Goal: Information Seeking & Learning: Learn about a topic

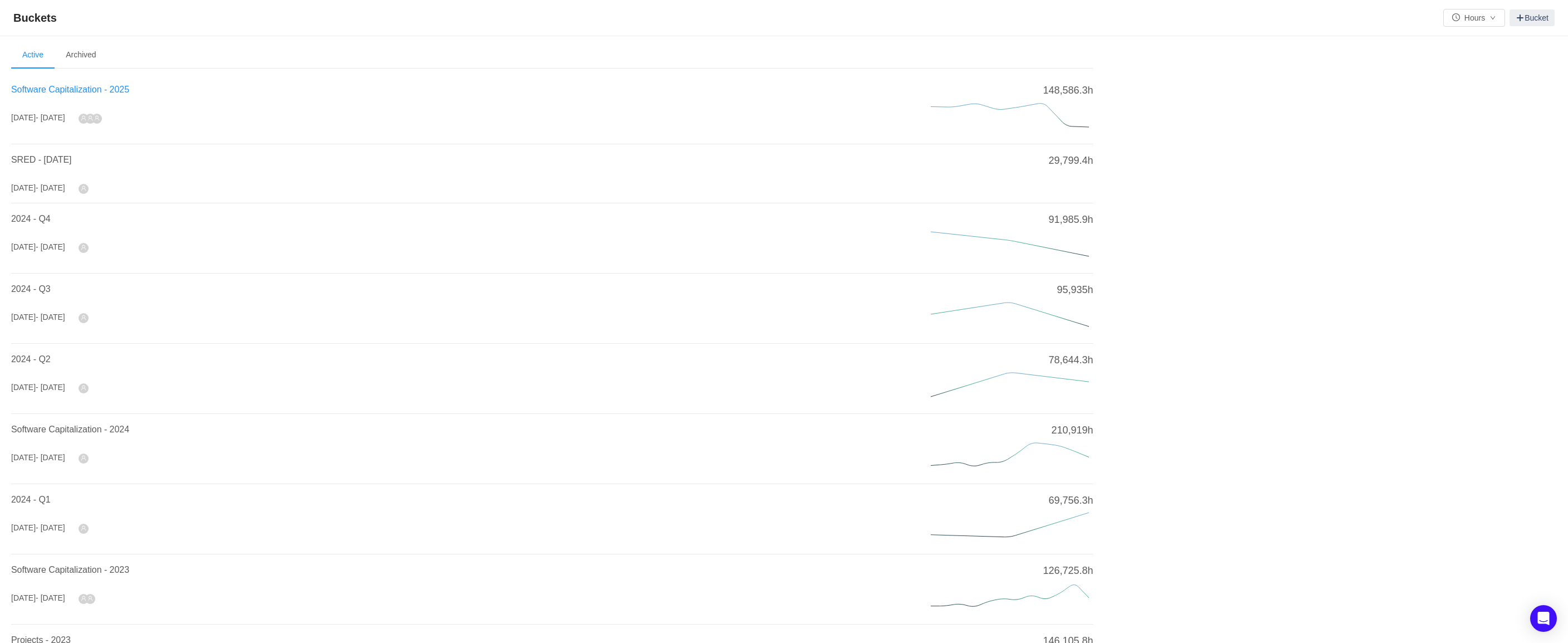
click at [80, 92] on span "Software Capitalization - 2025" at bounding box center [70, 89] width 118 height 10
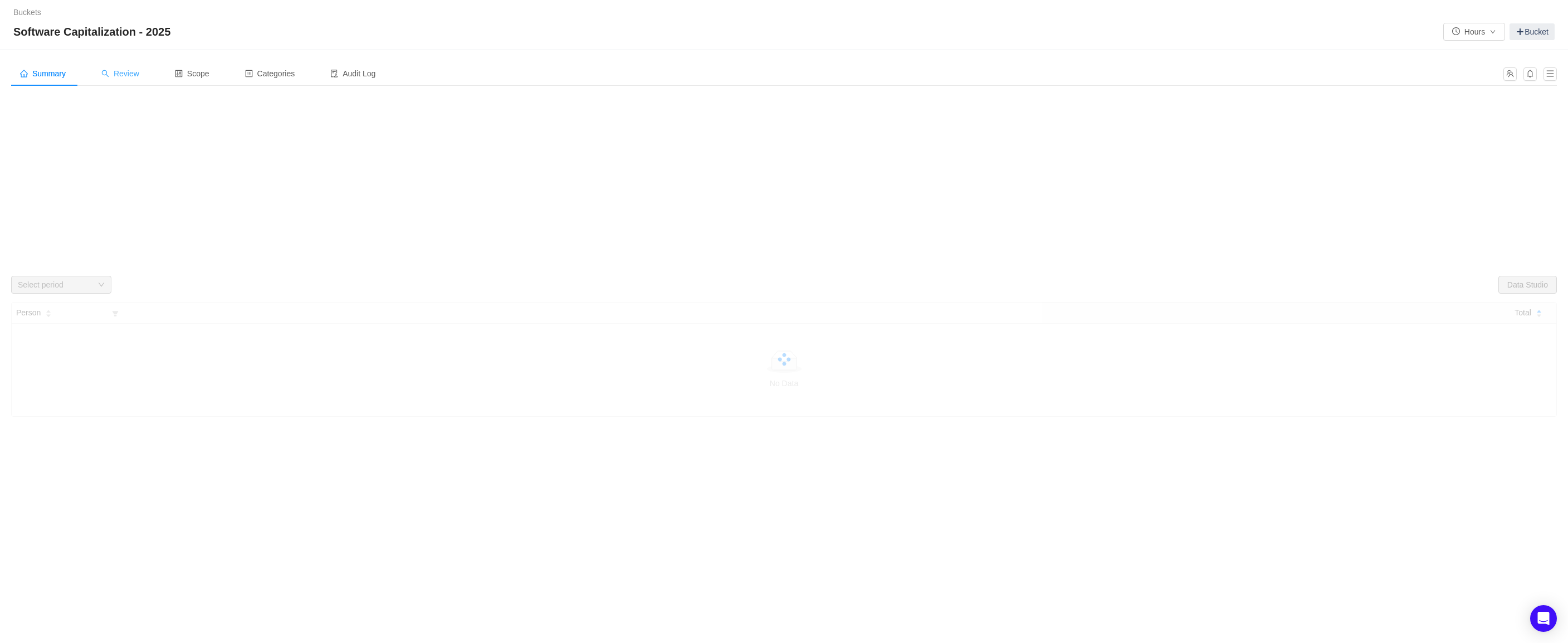
click at [139, 70] on span "Review" at bounding box center [120, 73] width 38 height 9
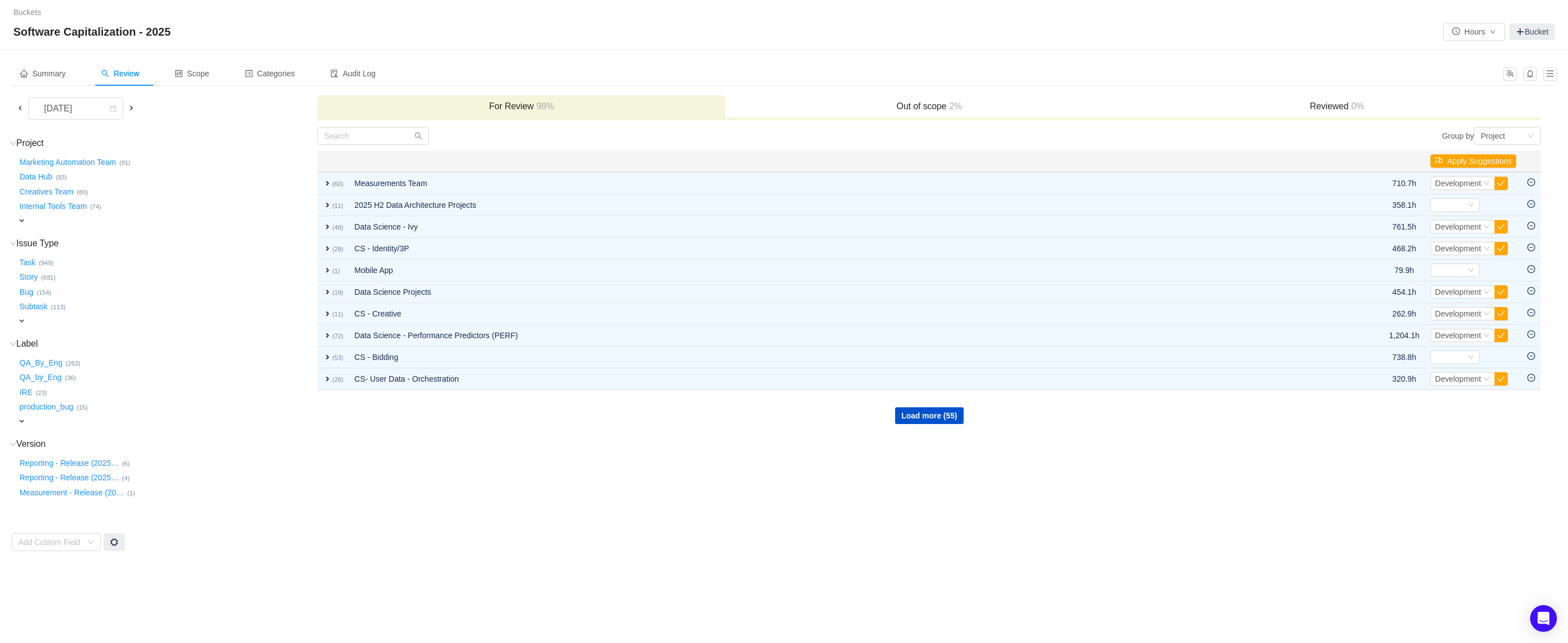
click at [24, 417] on span "expand" at bounding box center [22, 421] width 9 height 9
click at [75, 417] on div "Select value" at bounding box center [66, 423] width 88 height 11
type input "C"
click at [62, 417] on div "Select value" at bounding box center [66, 423] width 88 height 11
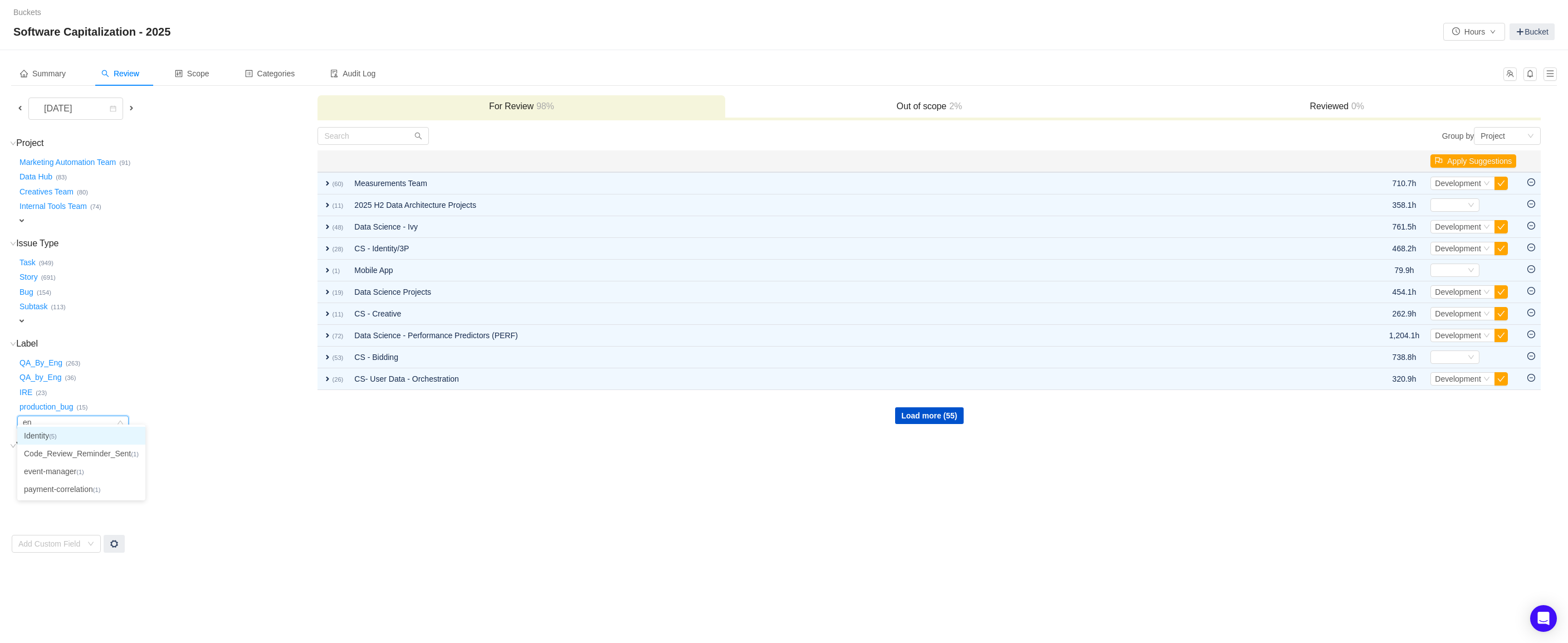
type input "e"
click at [139, 326] on td "Project (65) hide Marketing Automation Team … (91) Data Hub … (83) Creatives Te…" at bounding box center [164, 340] width 306 height 427
click at [65, 420] on div "Select value" at bounding box center [66, 423] width 88 height 11
click at [56, 113] on div "[DATE]" at bounding box center [59, 108] width 48 height 21
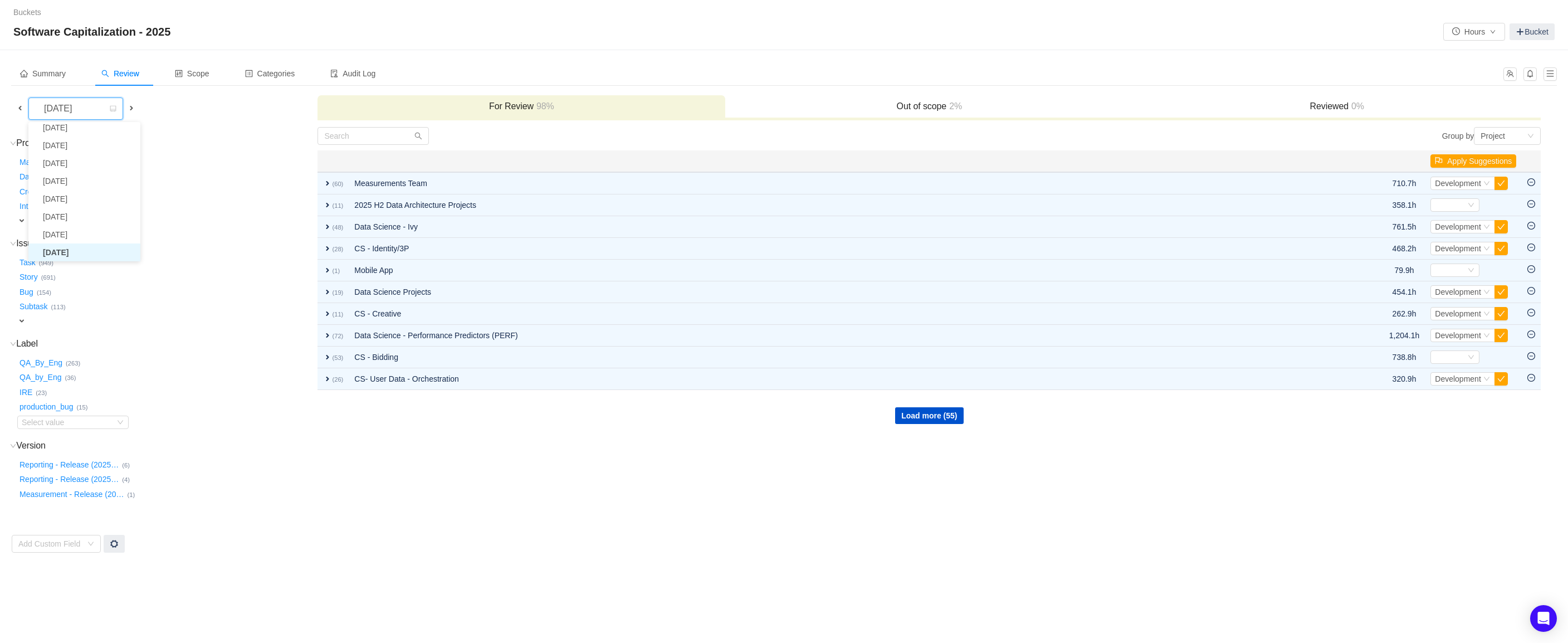
scroll to position [20, 0]
click at [268, 217] on div "Marketing Automation Team … (91) Data Hub … (83) Creatives Team … (80) Internal…" at bounding box center [167, 189] width 299 height 73
click at [270, 549] on div "Summary Review Scope Categories Audit Log September 2025 For Review 98% Out of …" at bounding box center [784, 308] width 1568 height 514
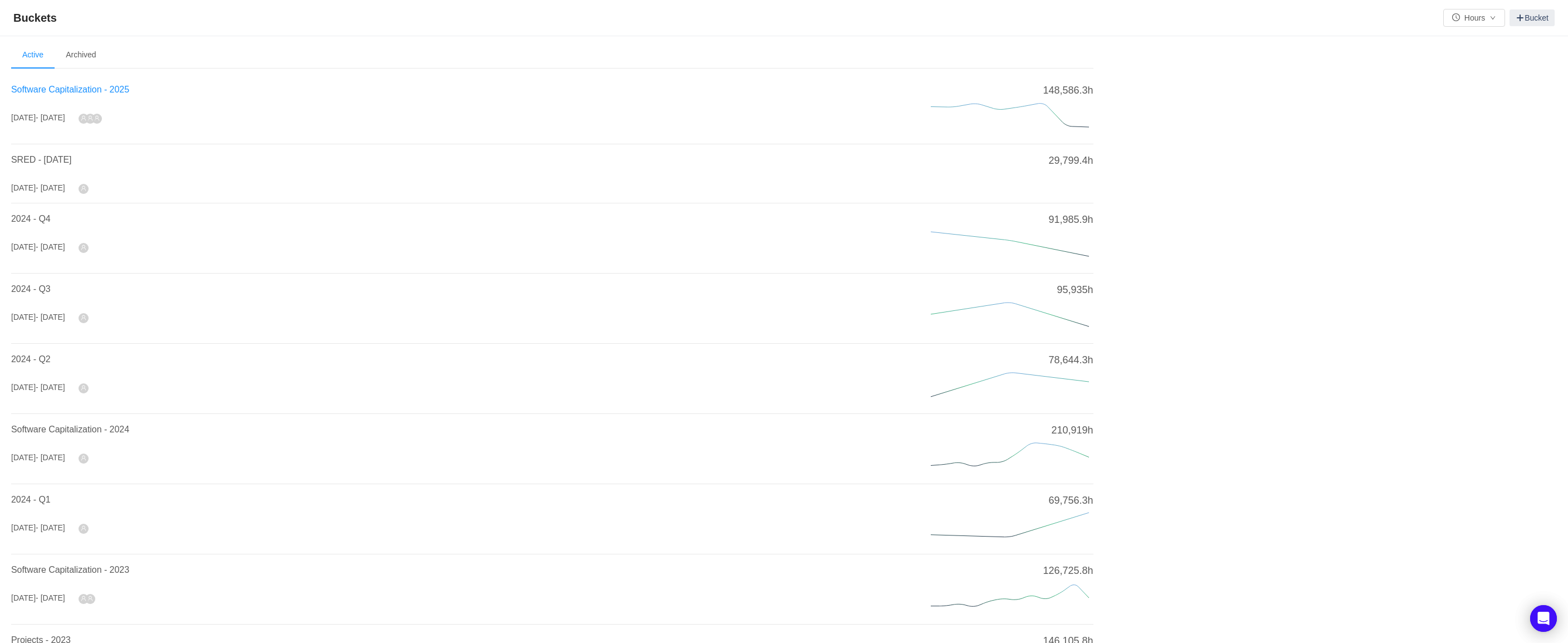
click at [80, 89] on span "Software Capitalization - 2025" at bounding box center [70, 89] width 118 height 10
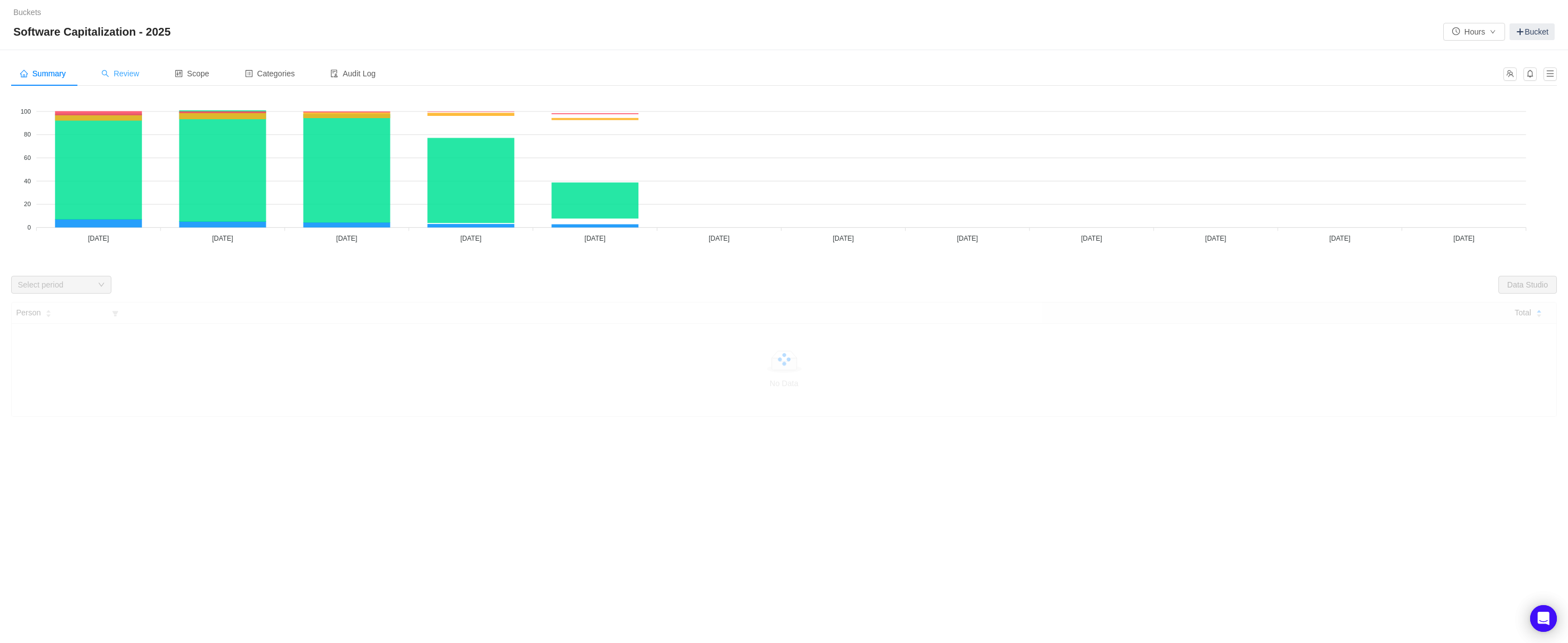
click at [133, 73] on span "Review" at bounding box center [120, 73] width 38 height 9
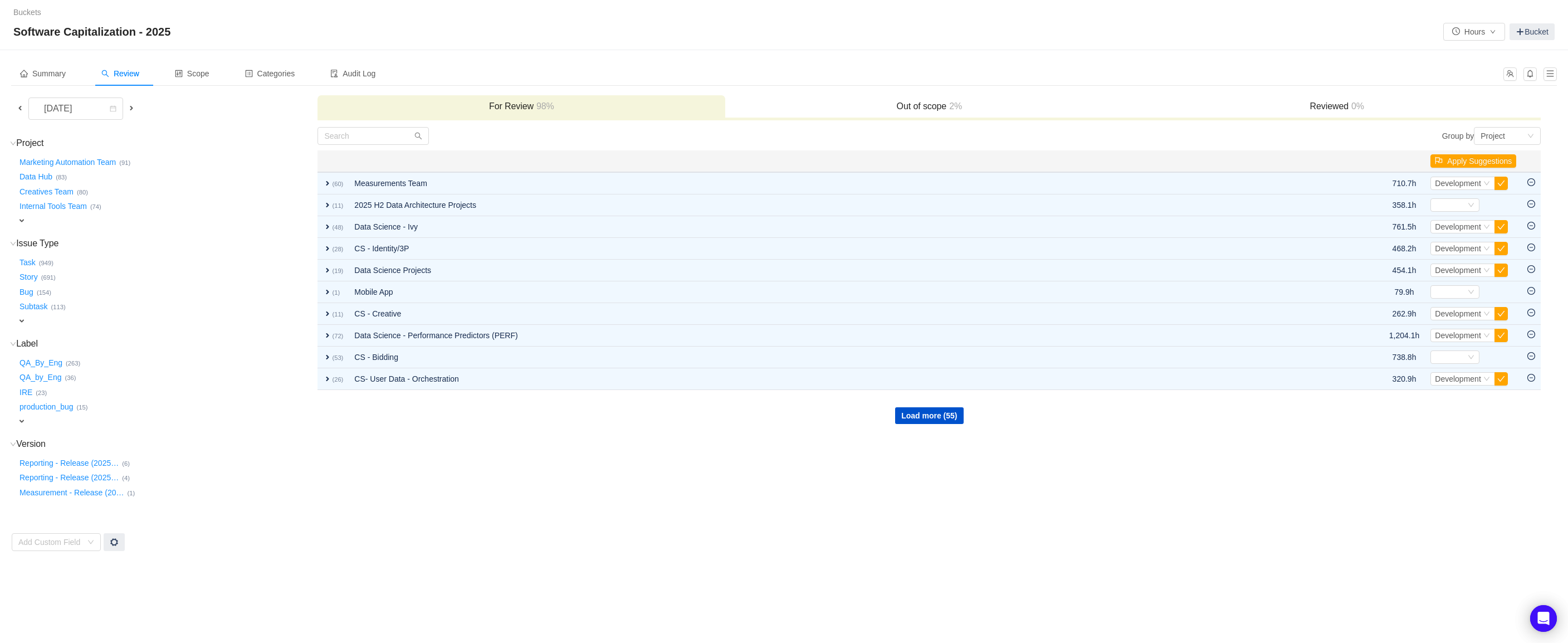
click at [24, 417] on span "expand" at bounding box center [22, 421] width 9 height 9
click at [56, 417] on div "Select value" at bounding box center [66, 423] width 88 height 11
type input "CapEligible"
click at [119, 419] on icon "icon: down" at bounding box center [120, 423] width 7 height 7
click at [197, 354] on div "QA_By_Eng … (263)" at bounding box center [167, 361] width 299 height 15
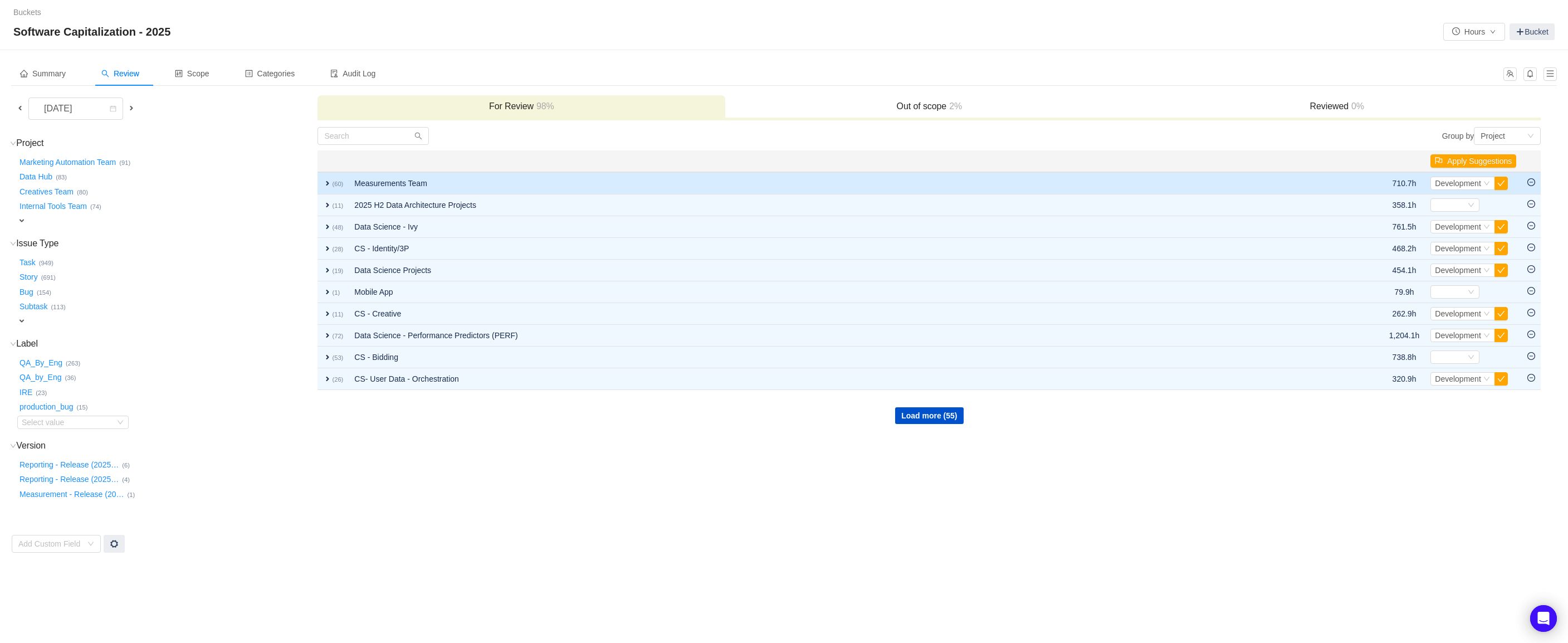
click at [321, 185] on td "expand (60)" at bounding box center [333, 183] width 31 height 22
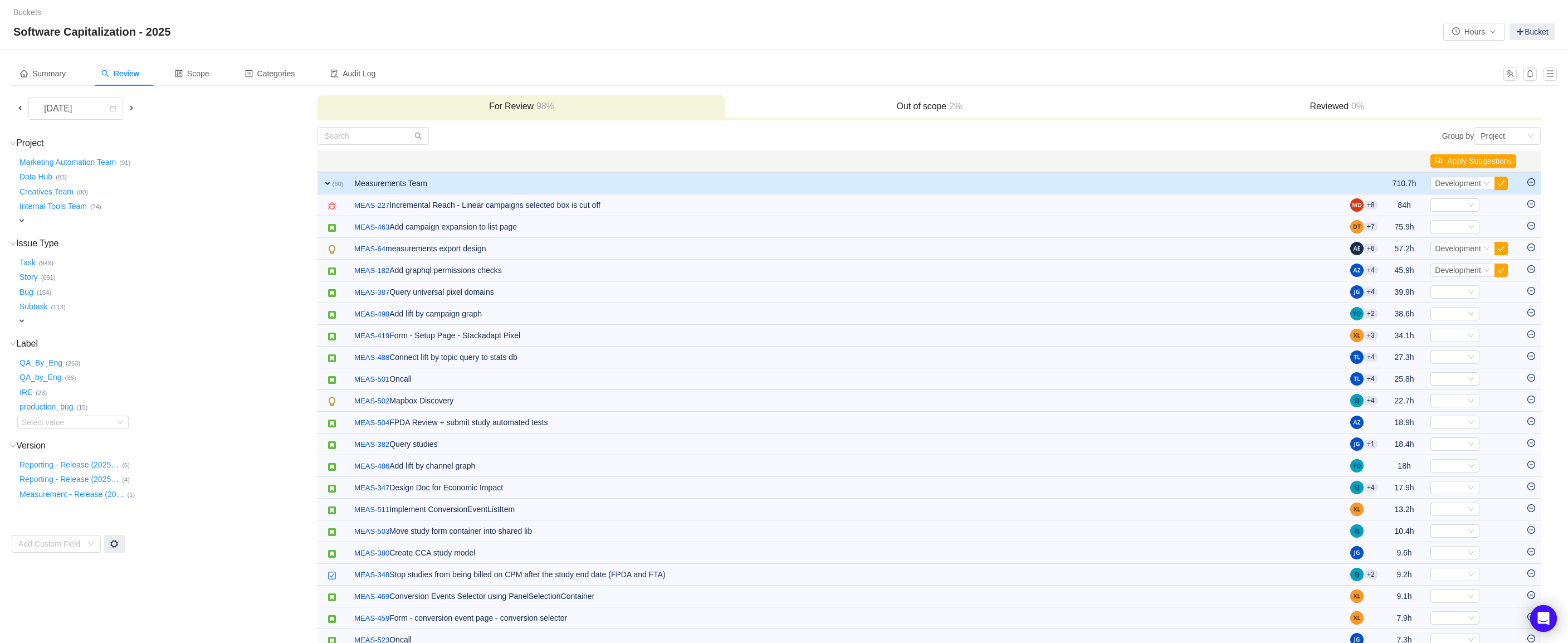
click at [326, 180] on span "expand" at bounding box center [328, 183] width 9 height 9
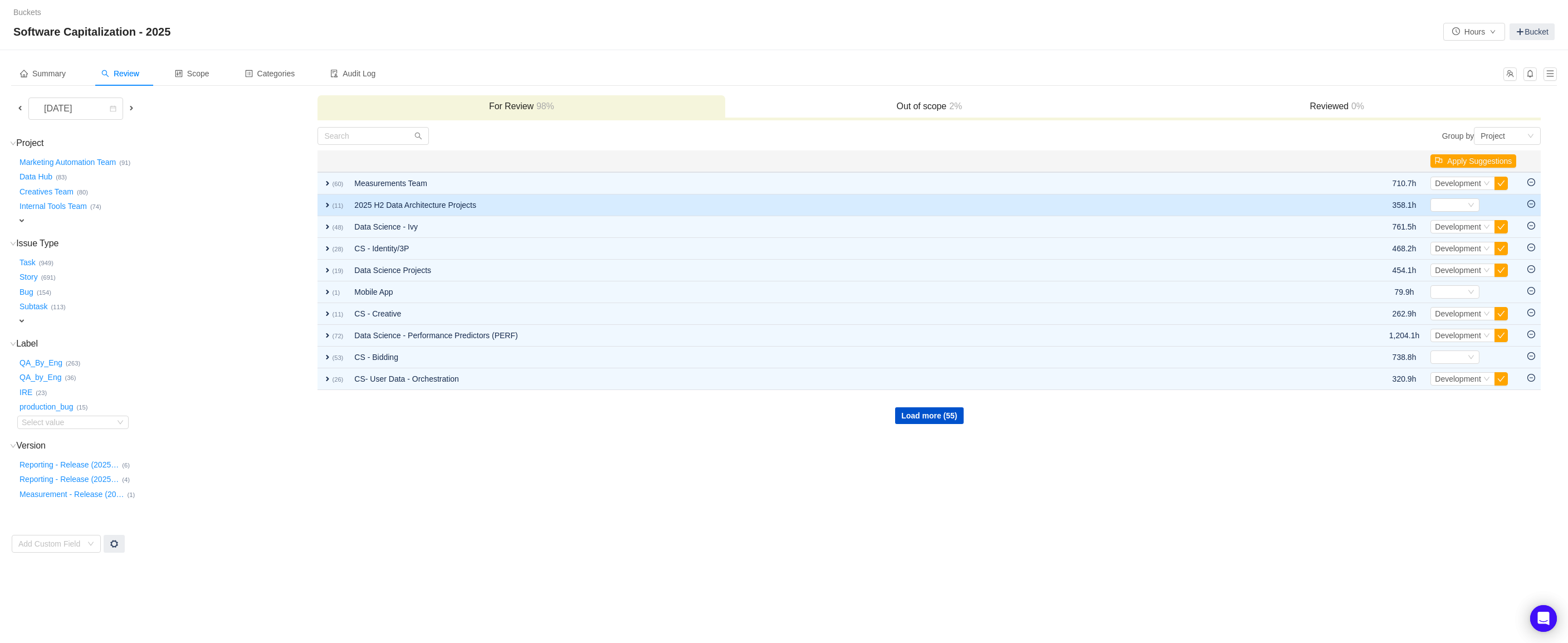
click at [328, 204] on span "expand" at bounding box center [328, 205] width 9 height 9
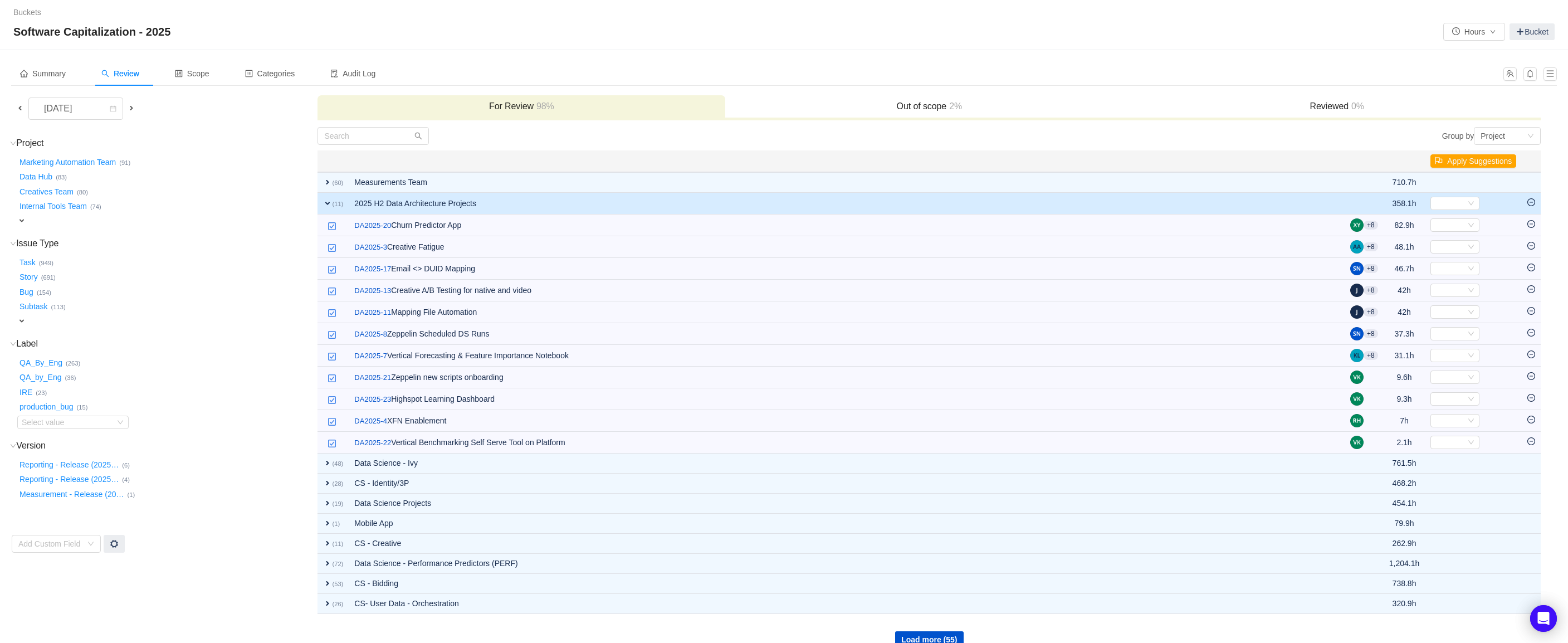
click at [328, 204] on span "expand" at bounding box center [328, 203] width 9 height 9
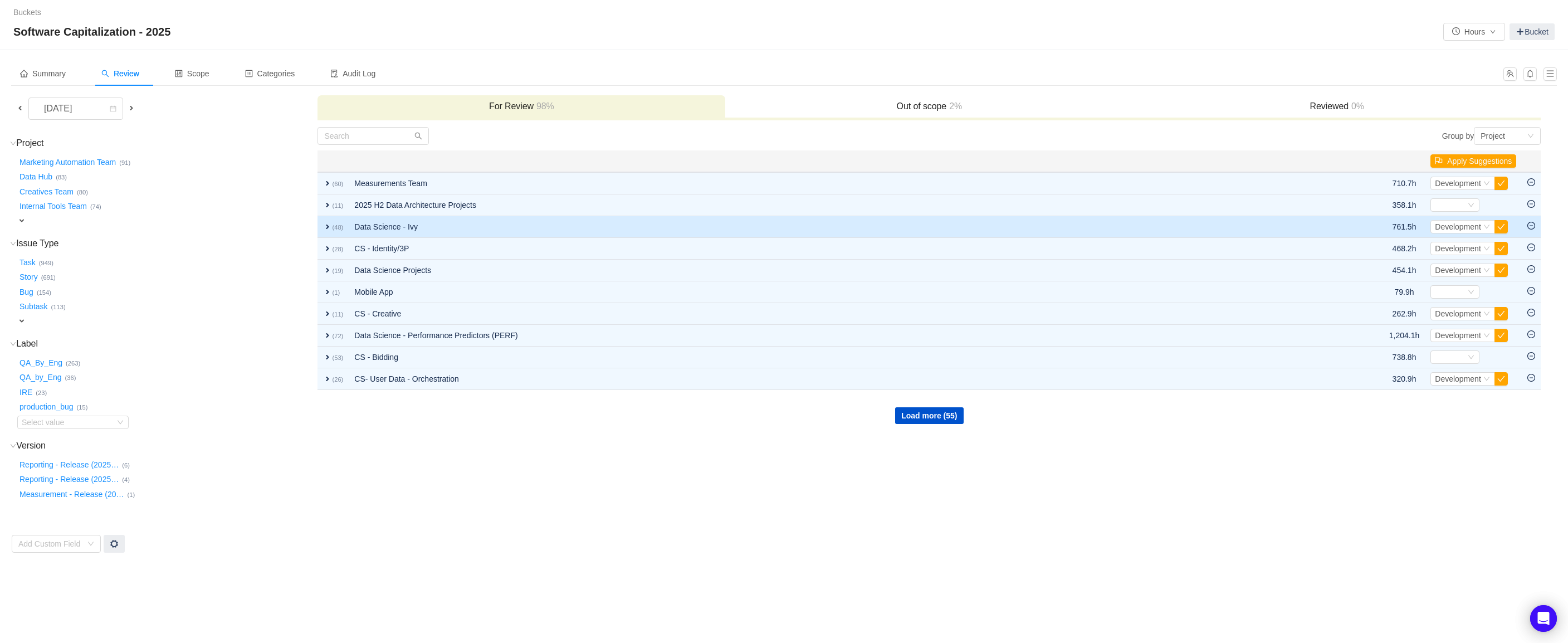
click at [326, 226] on span "expand" at bounding box center [328, 226] width 9 height 9
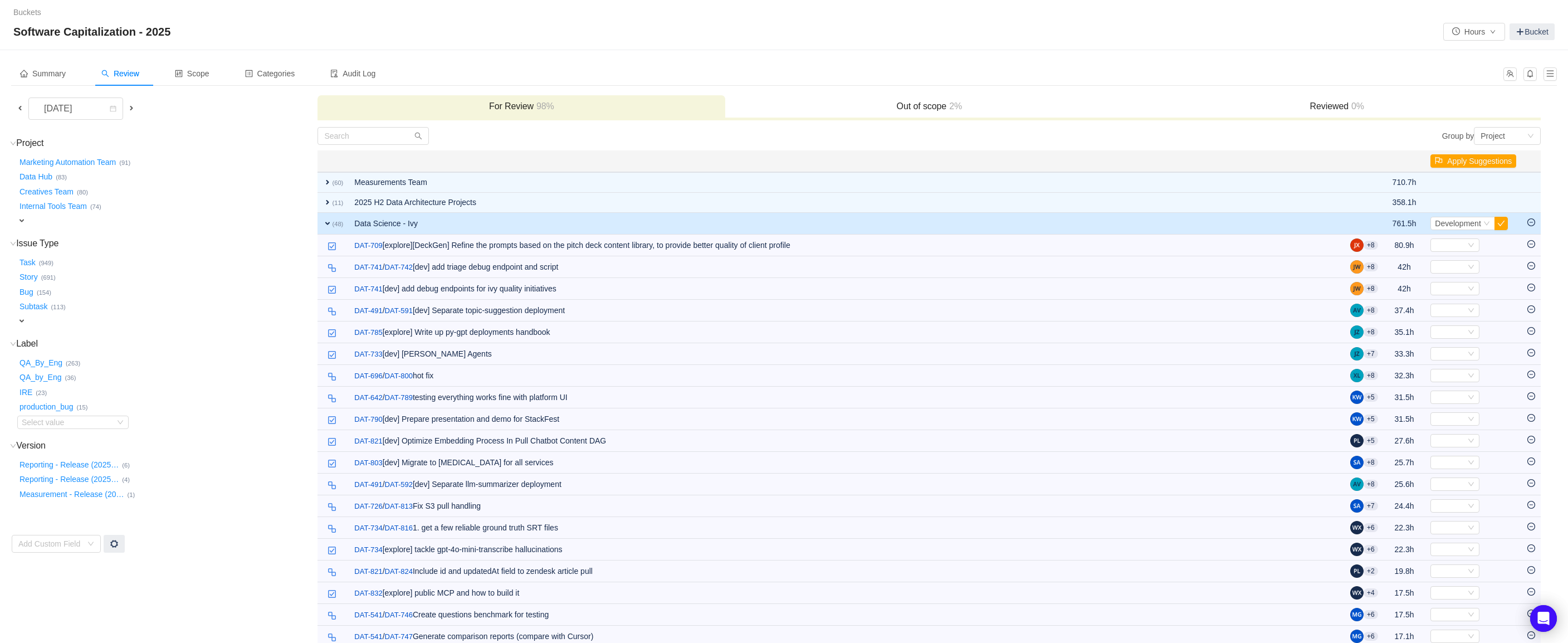
click at [326, 226] on span "expand" at bounding box center [328, 223] width 9 height 9
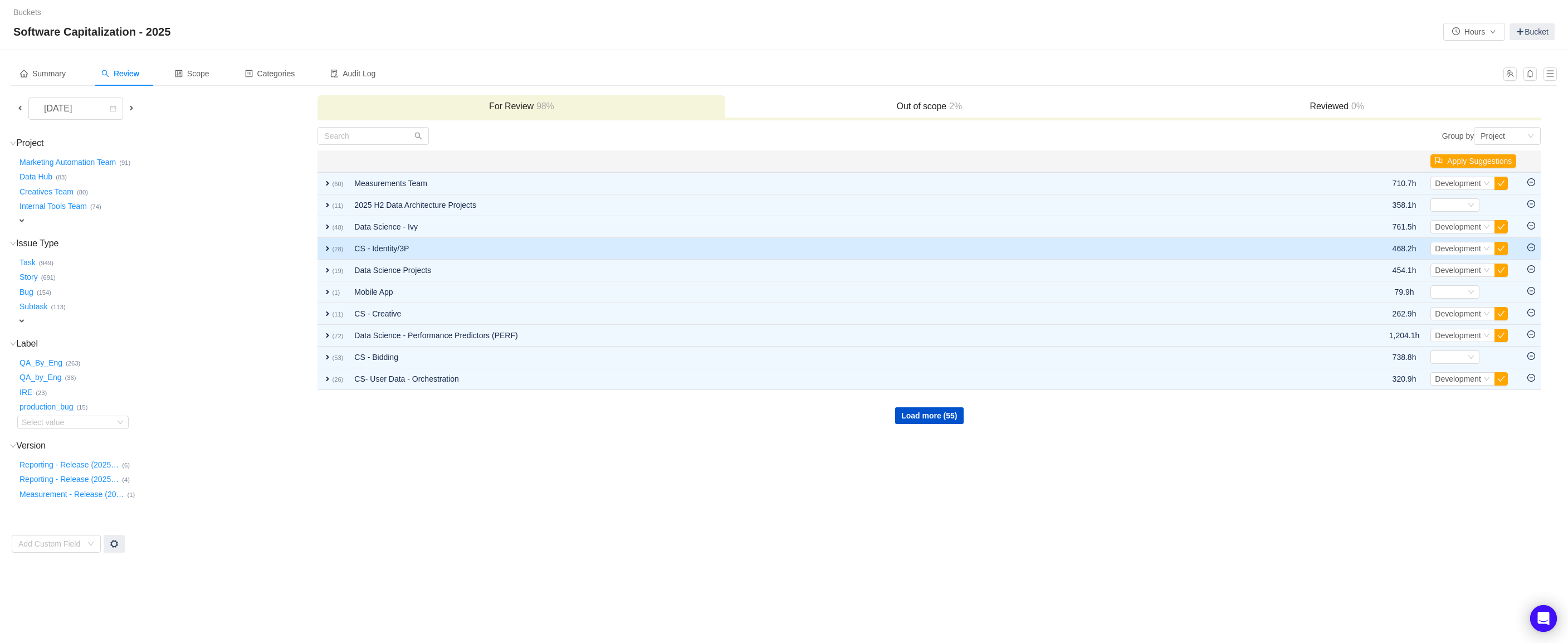
click at [329, 252] on span "expand" at bounding box center [328, 248] width 9 height 9
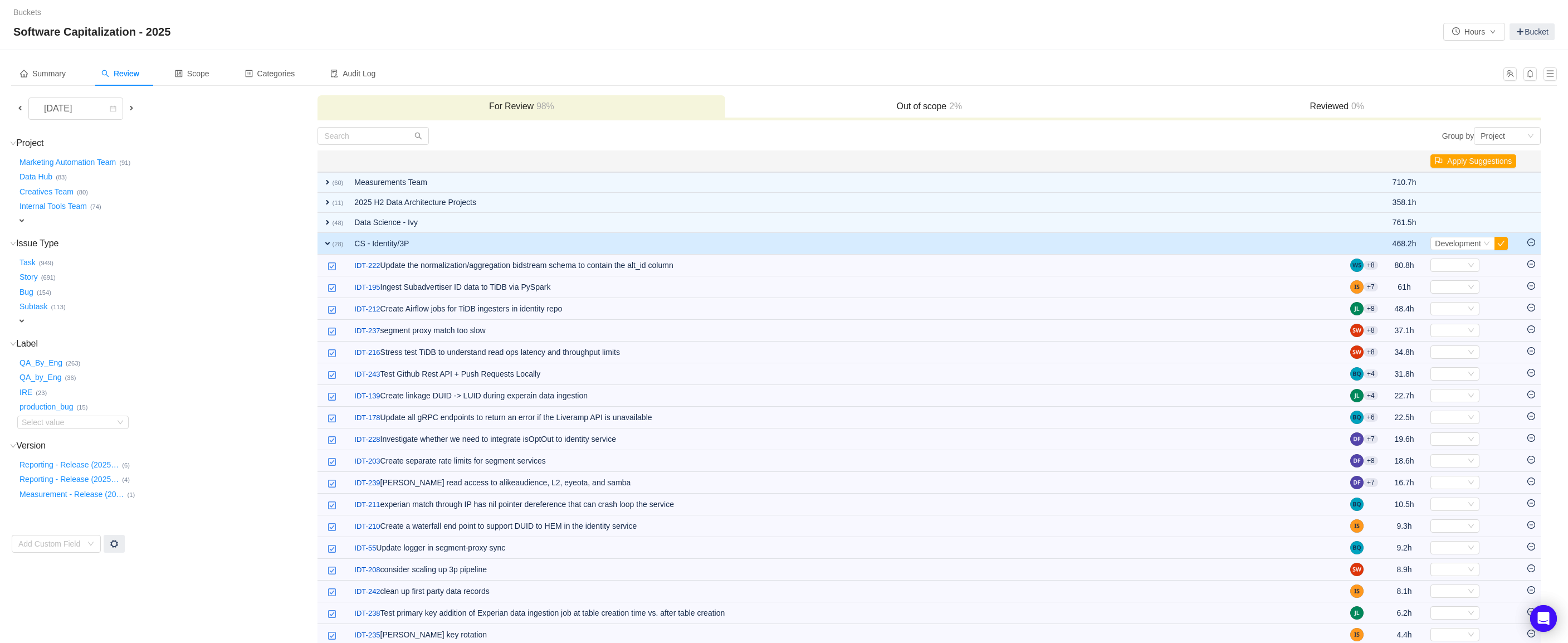
click at [329, 252] on td "expand (28)" at bounding box center [333, 243] width 31 height 22
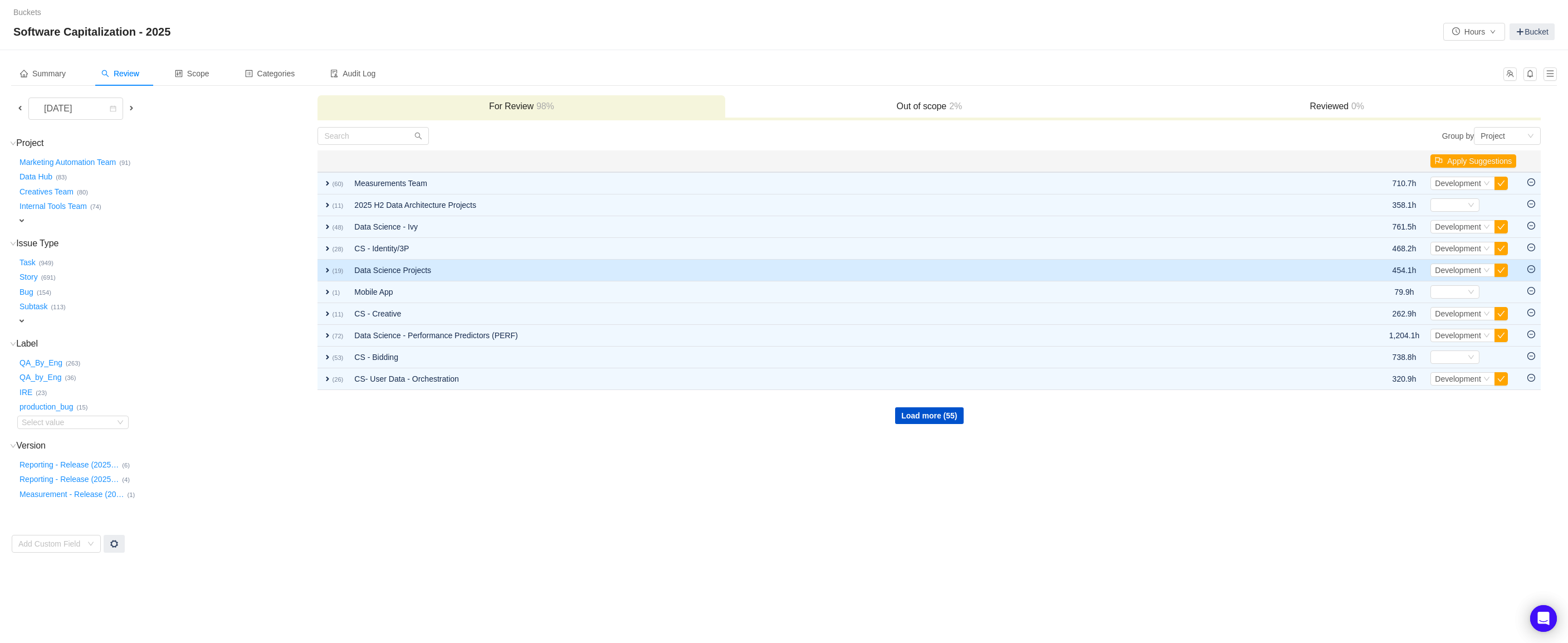
click at [332, 277] on td "expand (19)" at bounding box center [333, 270] width 31 height 22
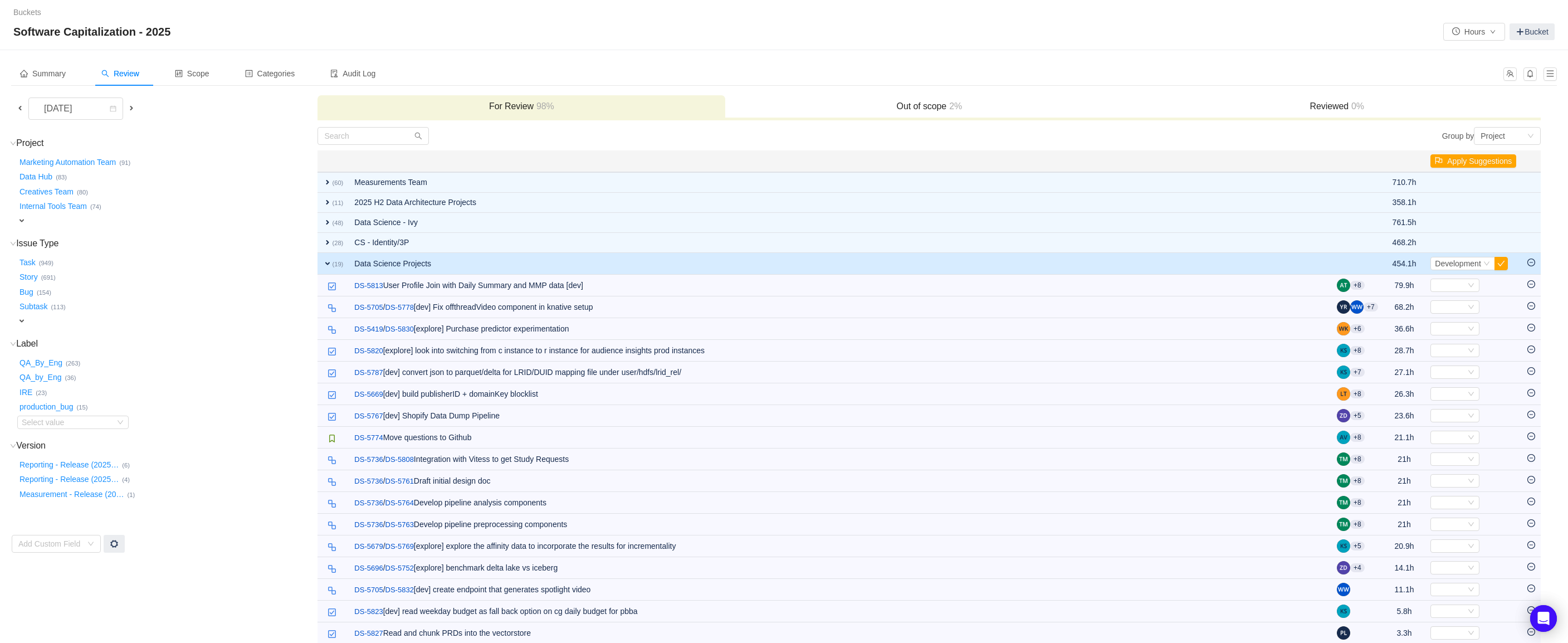
click at [330, 266] on span "expand" at bounding box center [328, 263] width 9 height 9
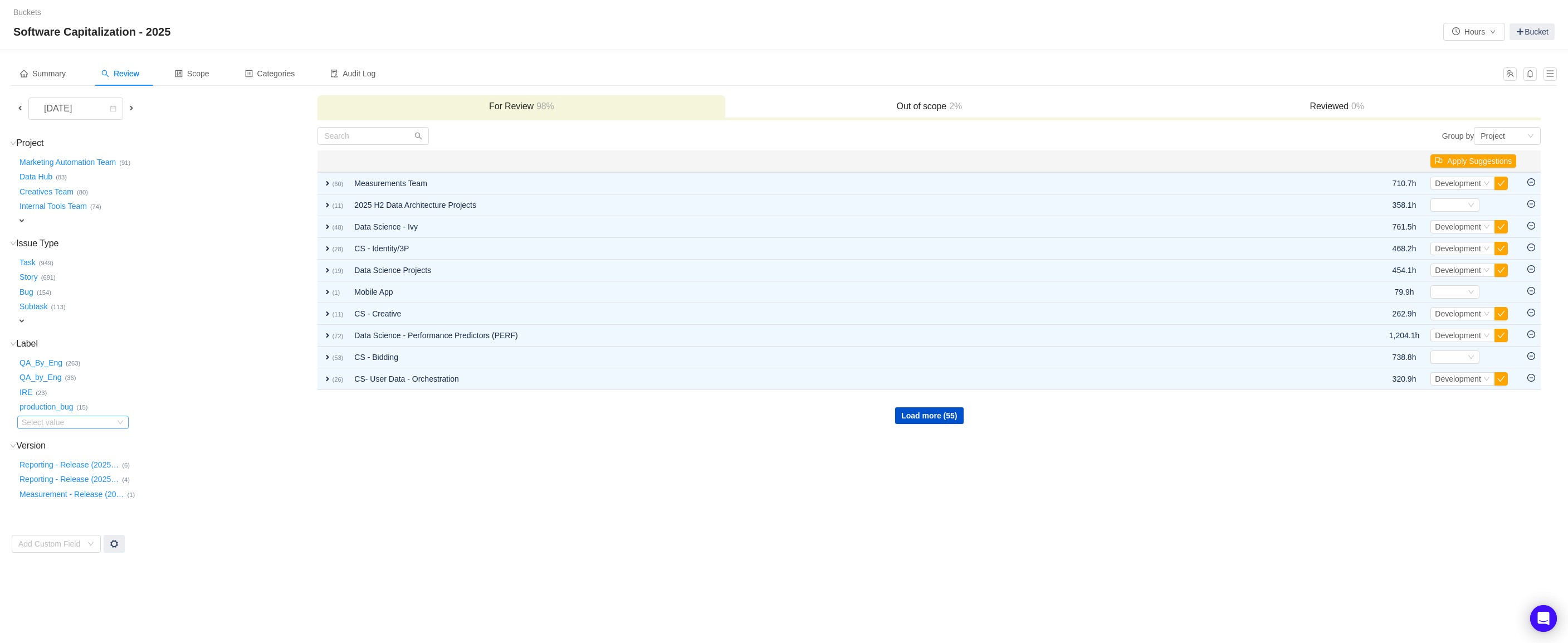
click at [54, 420] on div "Select value" at bounding box center [66, 423] width 88 height 11
click at [57, 472] on li "QA_by_Design (11)" at bounding box center [81, 472] width 128 height 18
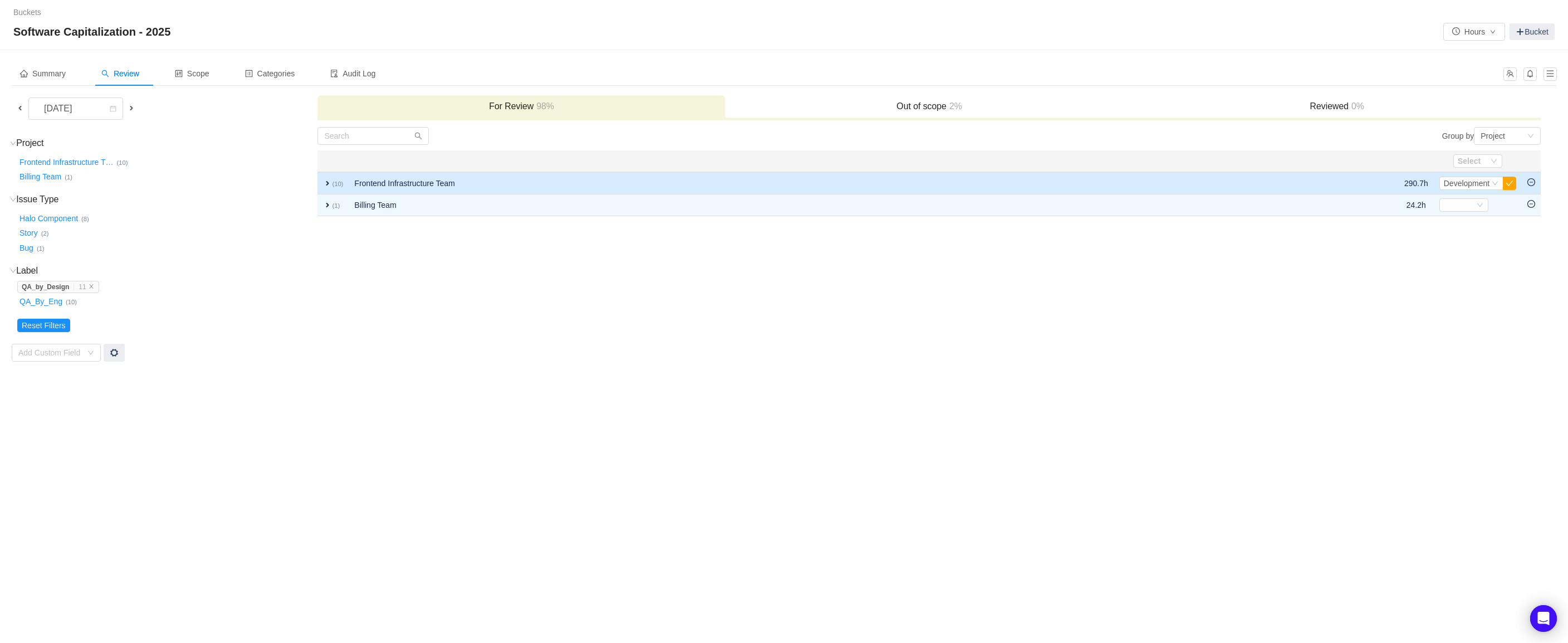
click at [332, 181] on span "expand" at bounding box center [328, 183] width 9 height 9
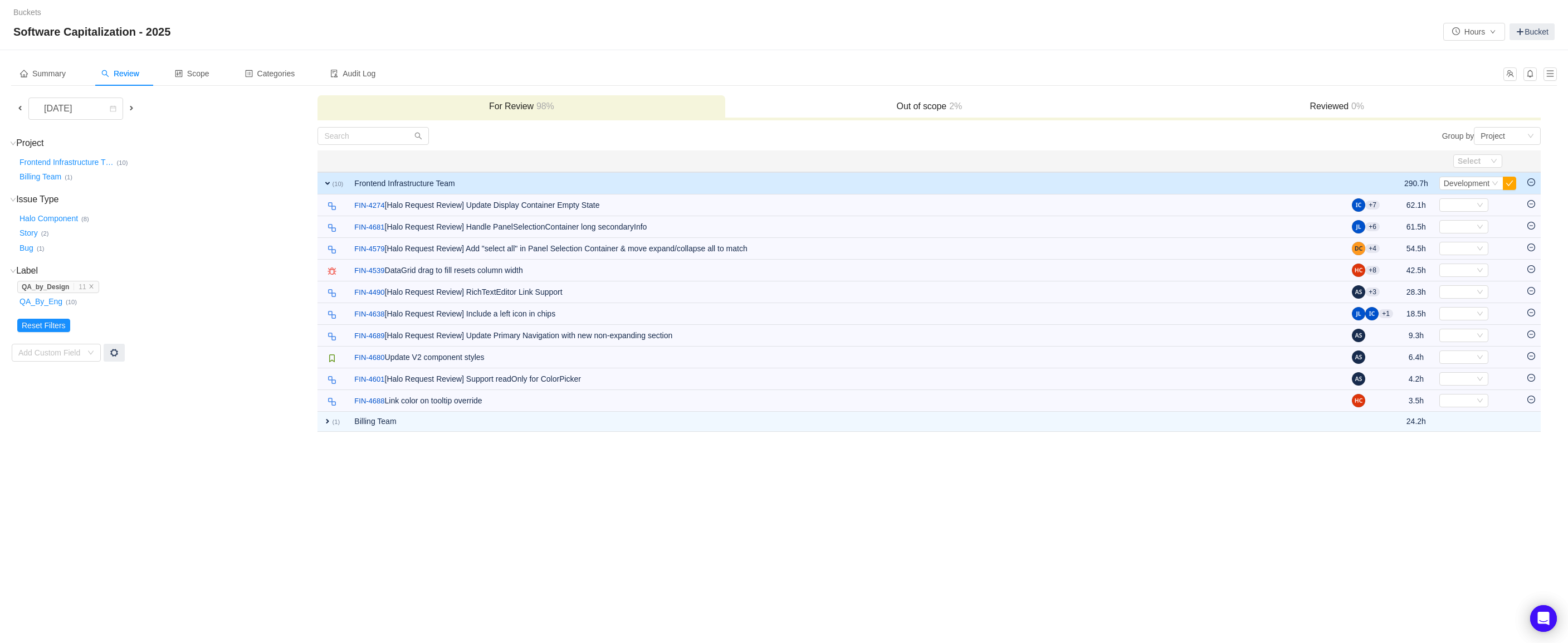
click at [323, 186] on span "expand" at bounding box center [328, 183] width 9 height 9
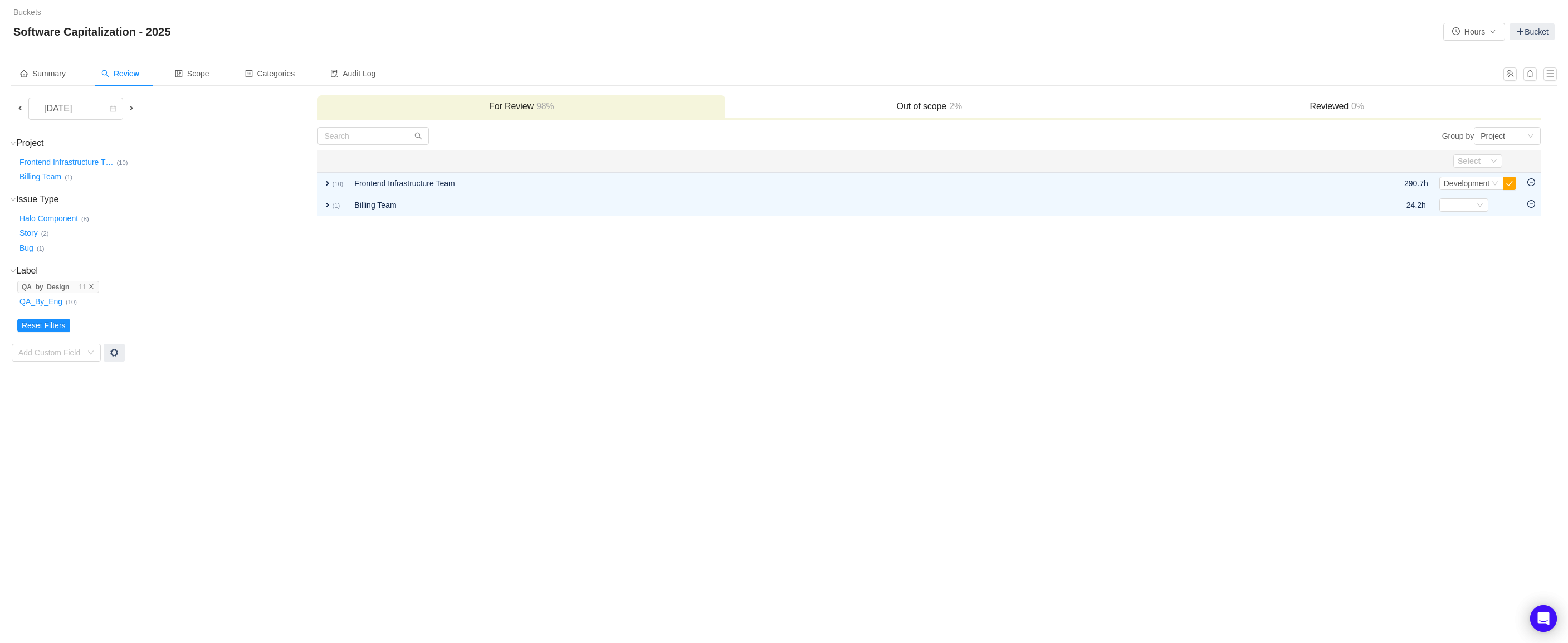
click at [94, 284] on icon "icon: close" at bounding box center [91, 287] width 6 height 6
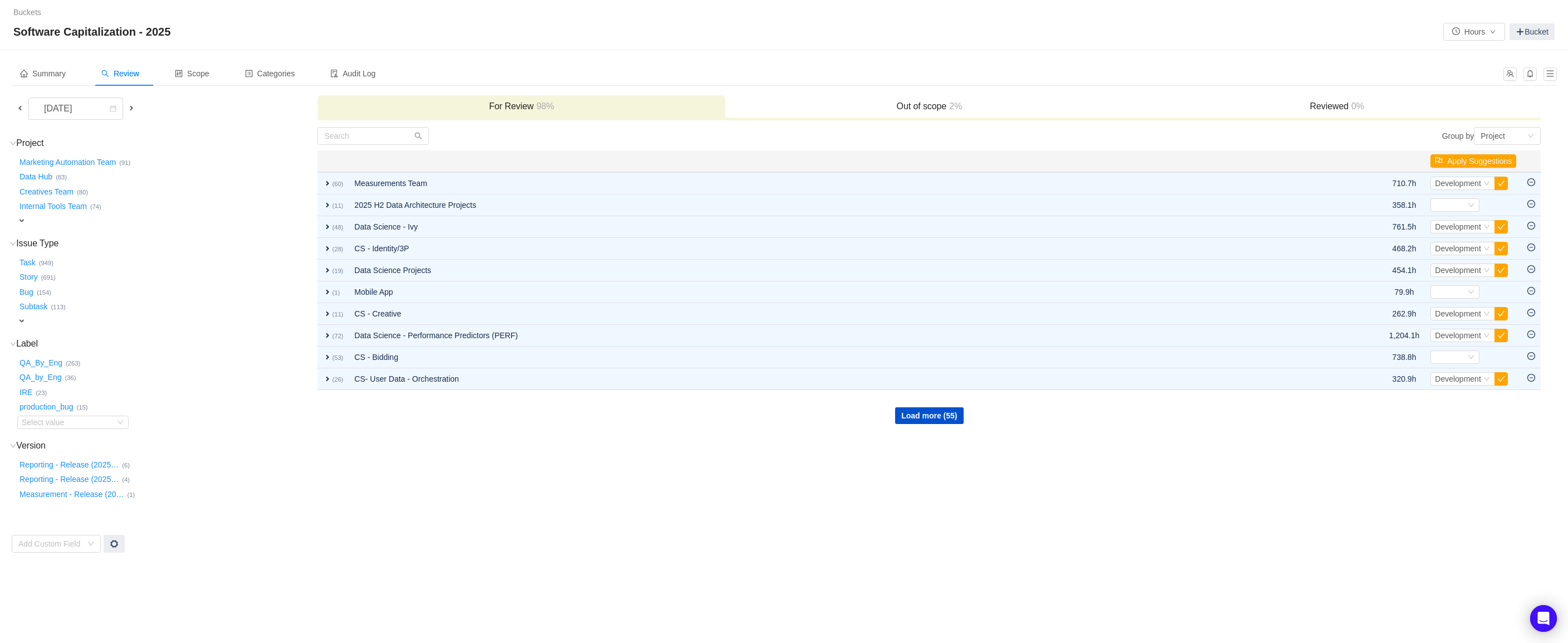
click at [15, 103] on span at bounding box center [20, 108] width 9 height 9
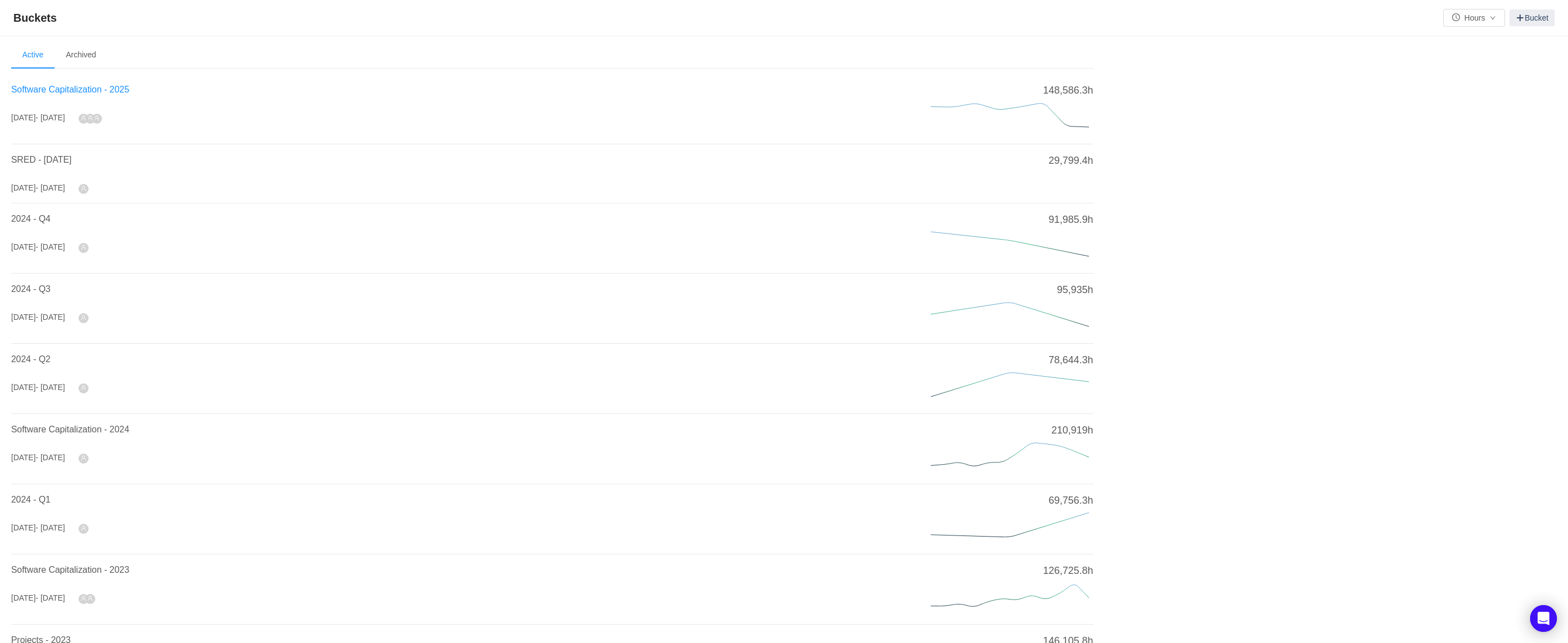
click at [71, 94] on span "Software Capitalization - 2025" at bounding box center [70, 89] width 118 height 10
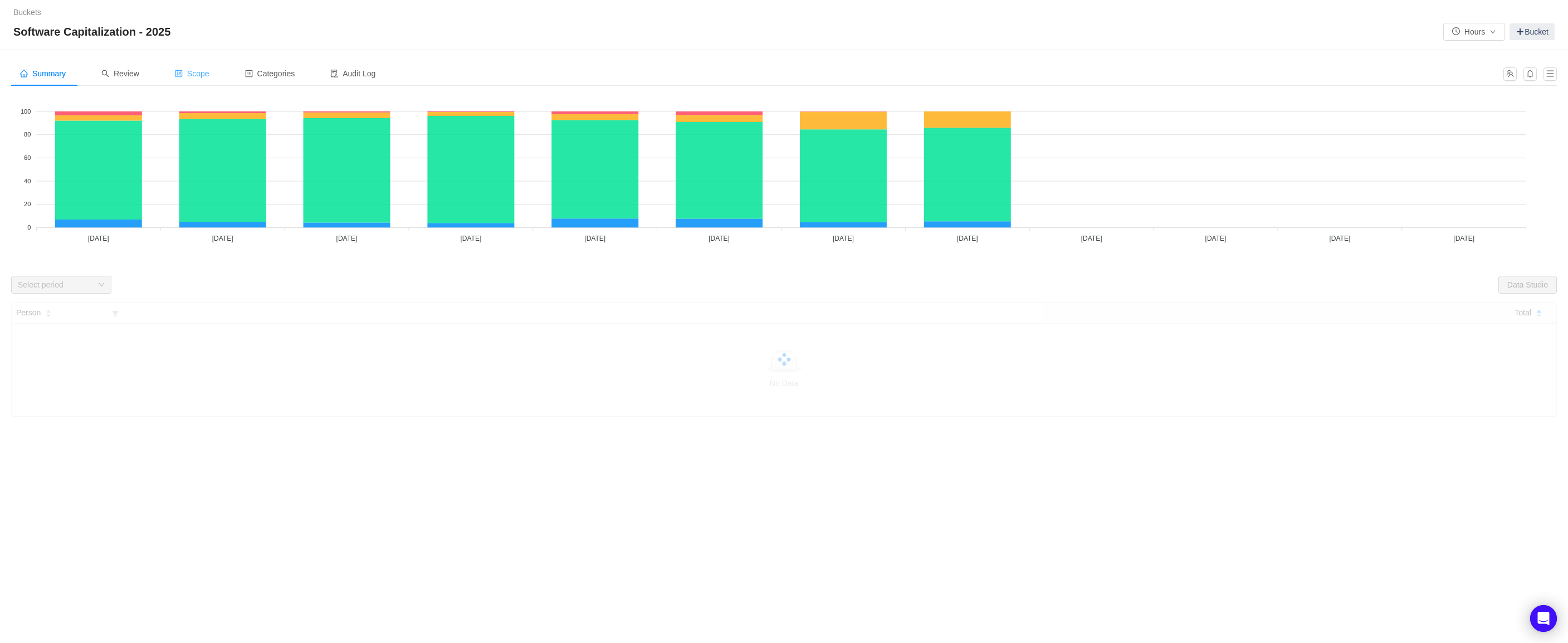
click at [205, 73] on span "Scope" at bounding box center [191, 73] width 34 height 9
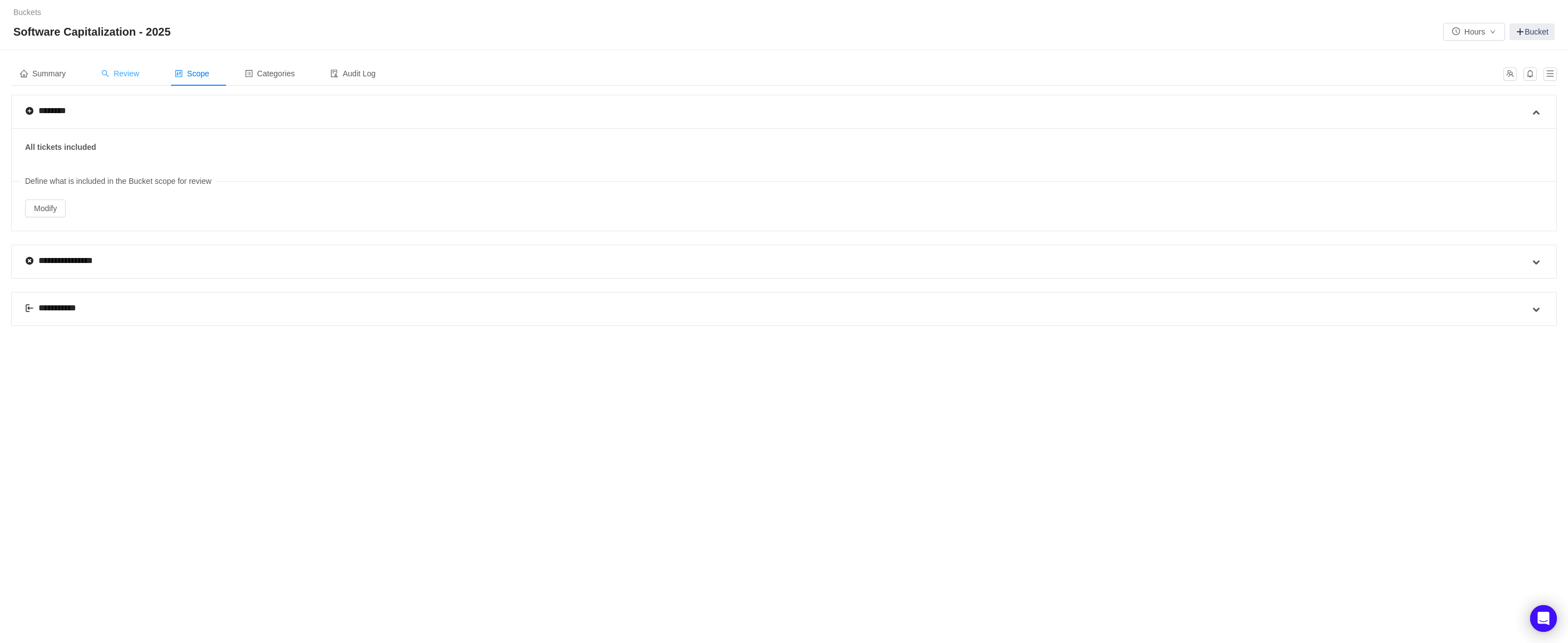
click at [139, 69] on span "Review" at bounding box center [120, 73] width 38 height 9
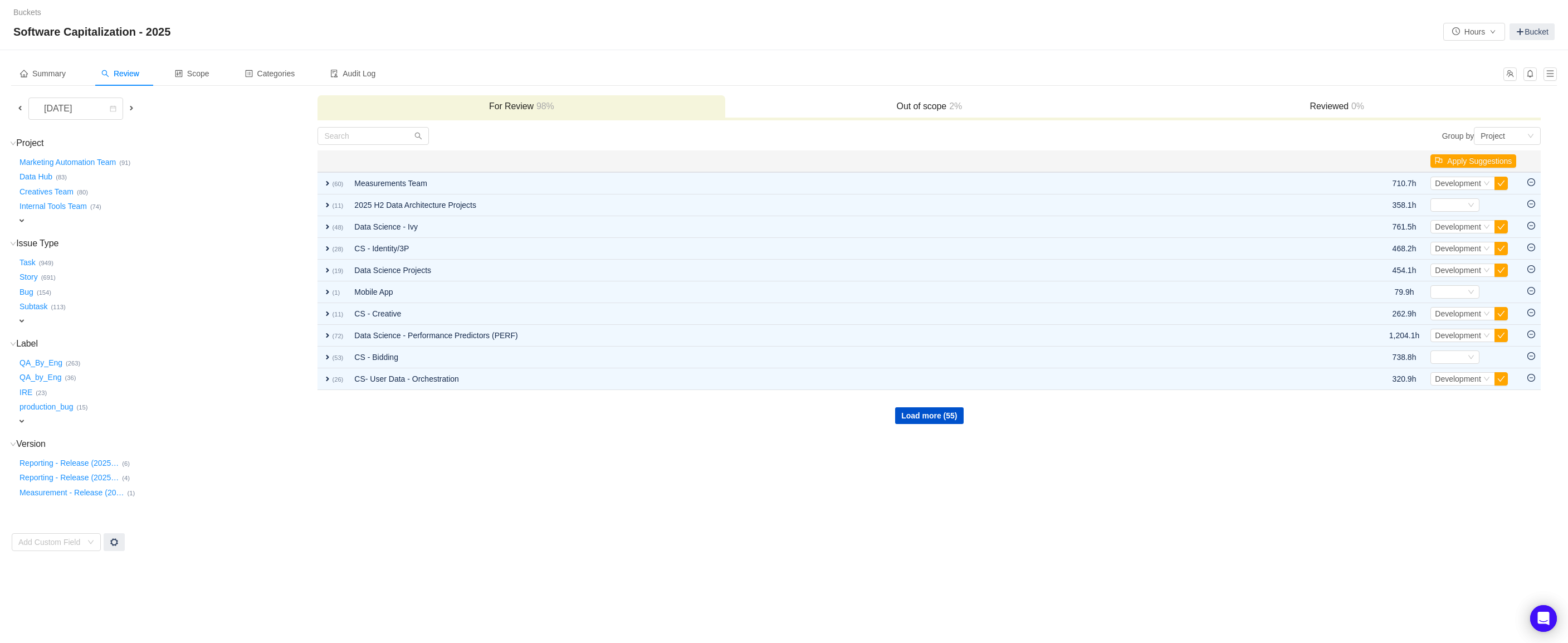
click at [21, 417] on span "expand" at bounding box center [22, 421] width 9 height 9
click at [57, 417] on div "Select value" at bounding box center [66, 423] width 88 height 11
type input "C"
click at [559, 520] on td "Group by Project You will see tickets here after they were marked as out of sco…" at bounding box center [929, 340] width 1224 height 427
click at [48, 78] on span "Summary" at bounding box center [43, 73] width 45 height 9
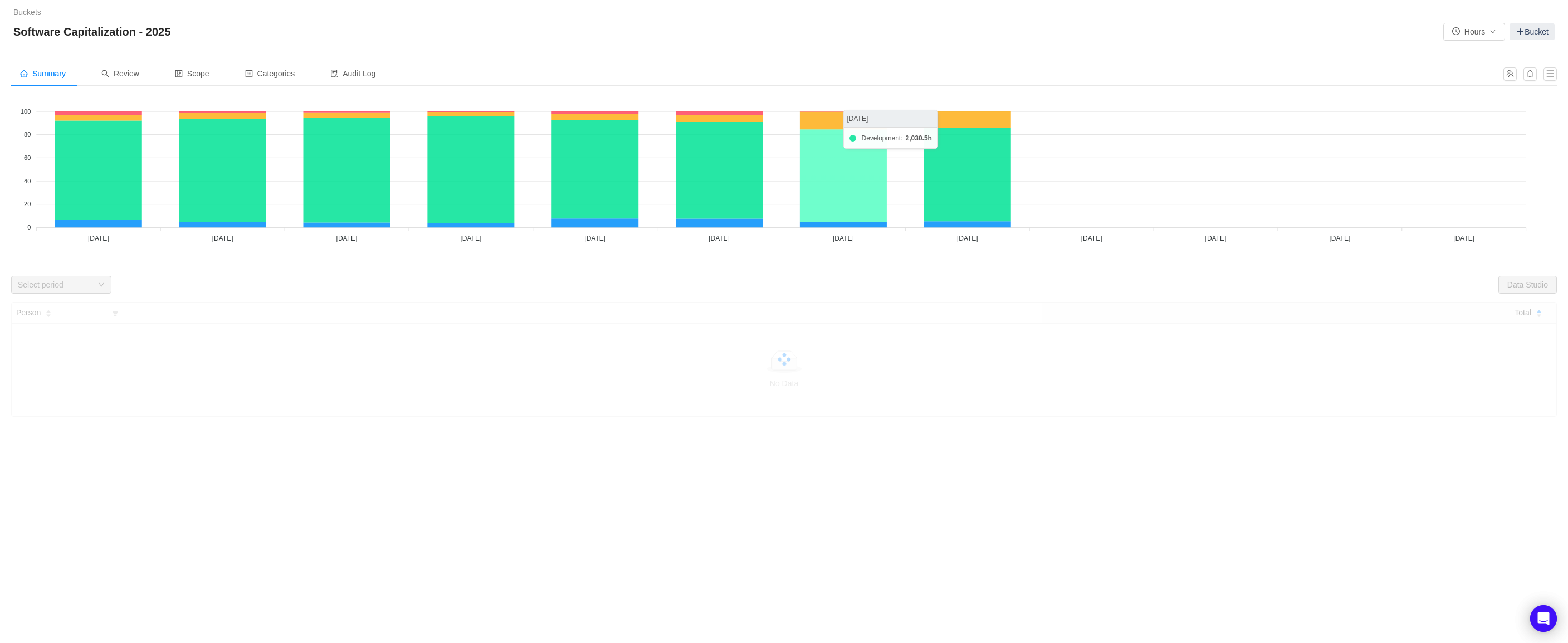
click at [828, 206] on icon at bounding box center [843, 175] width 87 height 93
click at [837, 196] on icon at bounding box center [843, 175] width 87 height 93
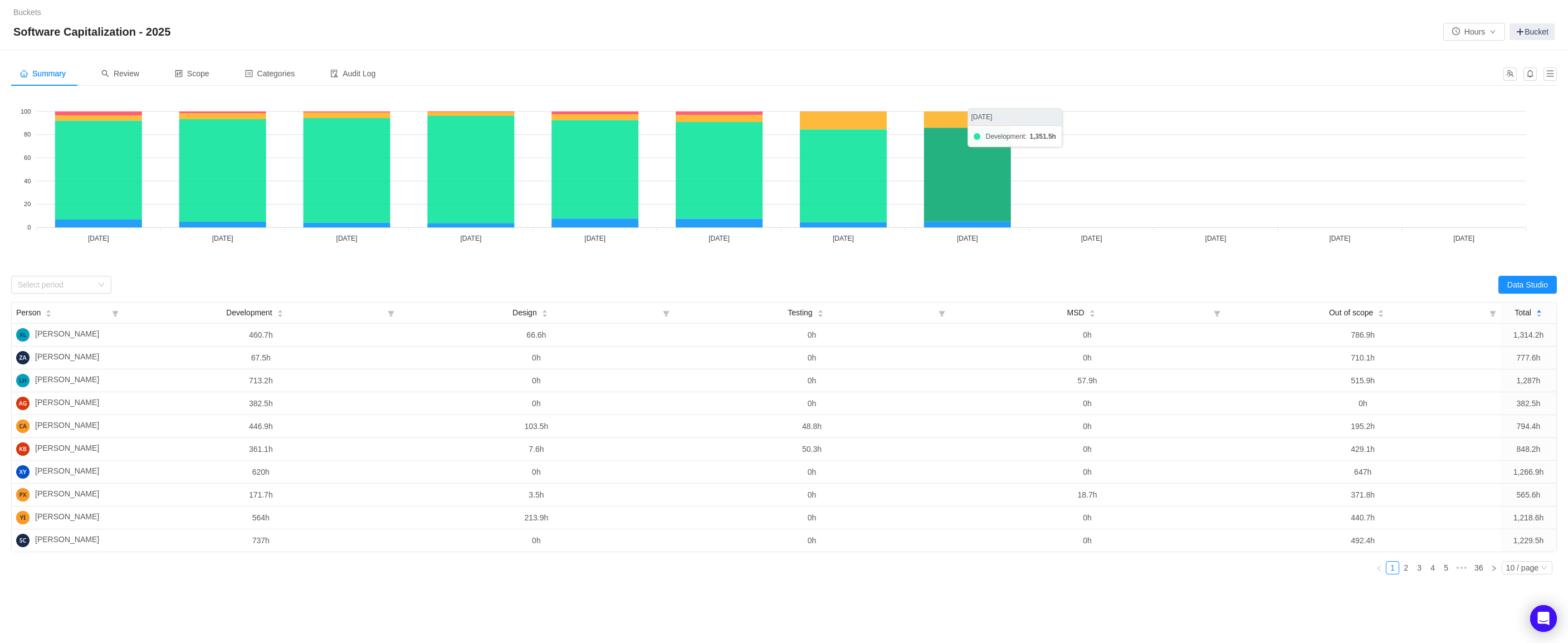
click at [937, 199] on icon at bounding box center [967, 175] width 87 height 94
click at [1516, 286] on button "Data Studio" at bounding box center [1527, 285] width 59 height 18
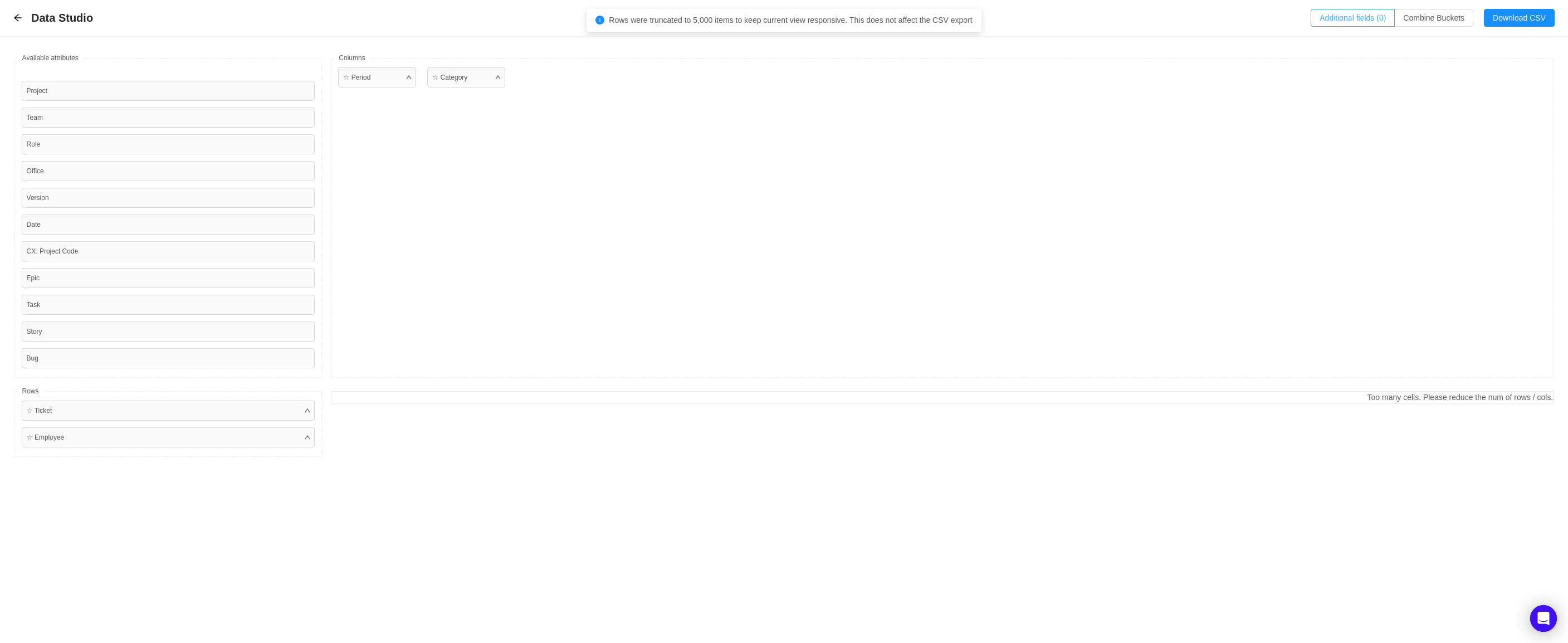
click at [1358, 13] on button "Additional fields (0)" at bounding box center [1353, 18] width 84 height 18
click at [1210, 66] on div "Select a field" at bounding box center [1251, 68] width 177 height 11
type input "Fina"
click at [1214, 117] on ul "Issue fields Finance Project Code" at bounding box center [1254, 99] width 195 height 40
click at [1214, 111] on li "Finance Project Code" at bounding box center [1254, 108] width 195 height 18
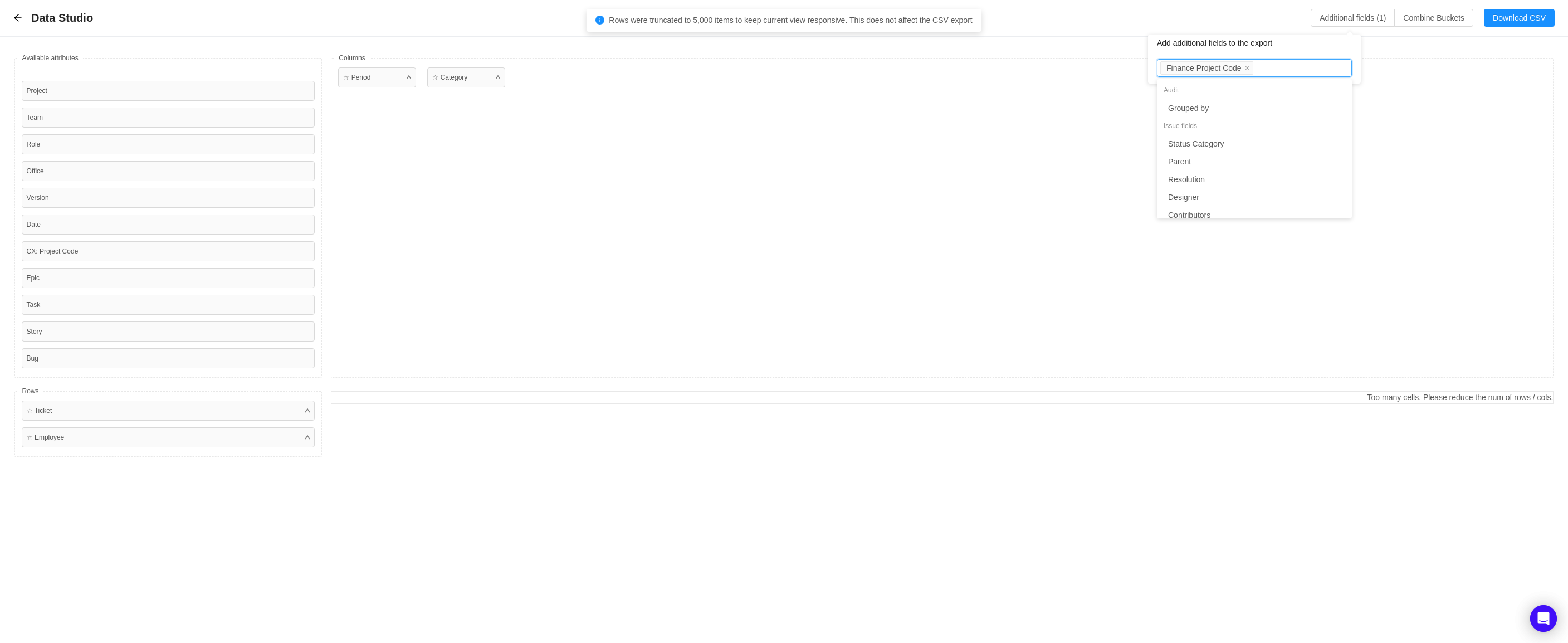
click at [1165, 13] on div "Data Studio Additional fields (1) Combine Buckets (0) Download CSV" at bounding box center [784, 18] width 1541 height 18
click at [1330, 15] on button "Additional fields (1)" at bounding box center [1353, 18] width 84 height 18
click at [1194, 18] on div "Data Studio Additional fields (1) Combine Buckets (0) Download CSV" at bounding box center [784, 18] width 1541 height 18
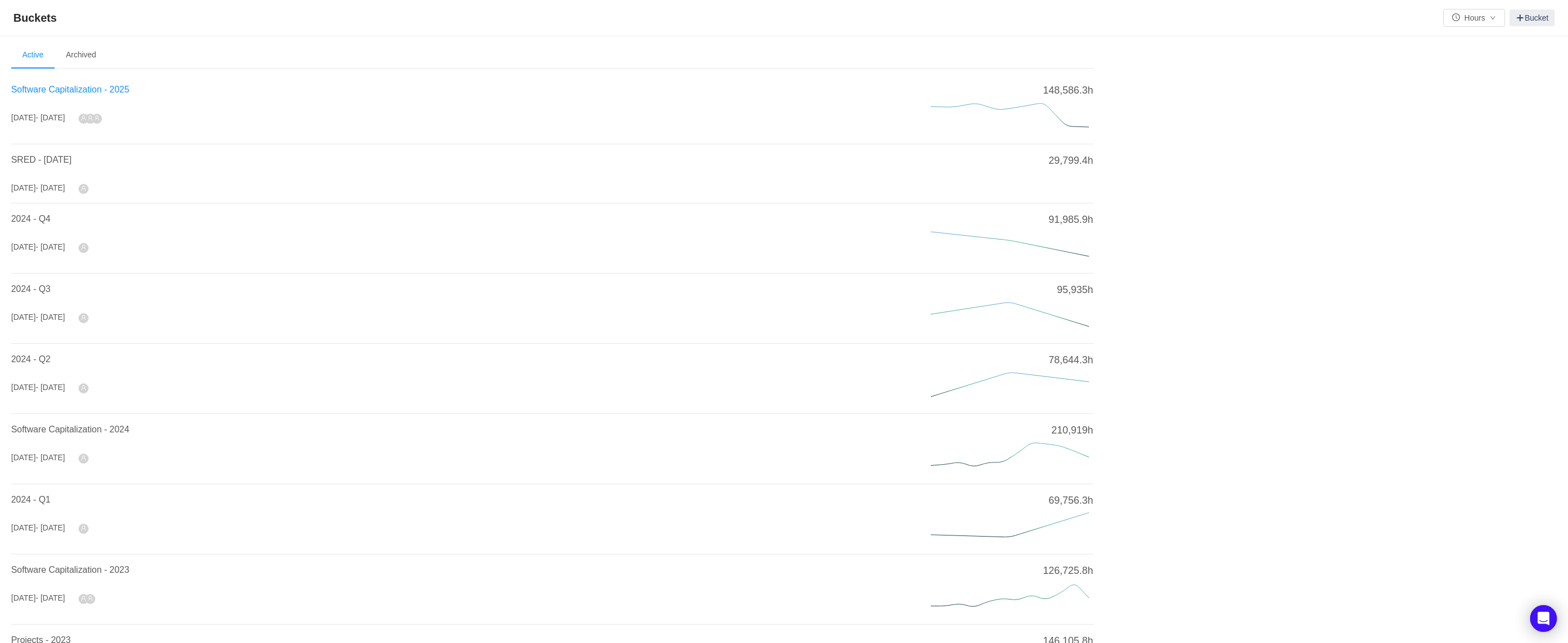
click at [122, 87] on span "Software Capitalization - 2025" at bounding box center [70, 89] width 118 height 10
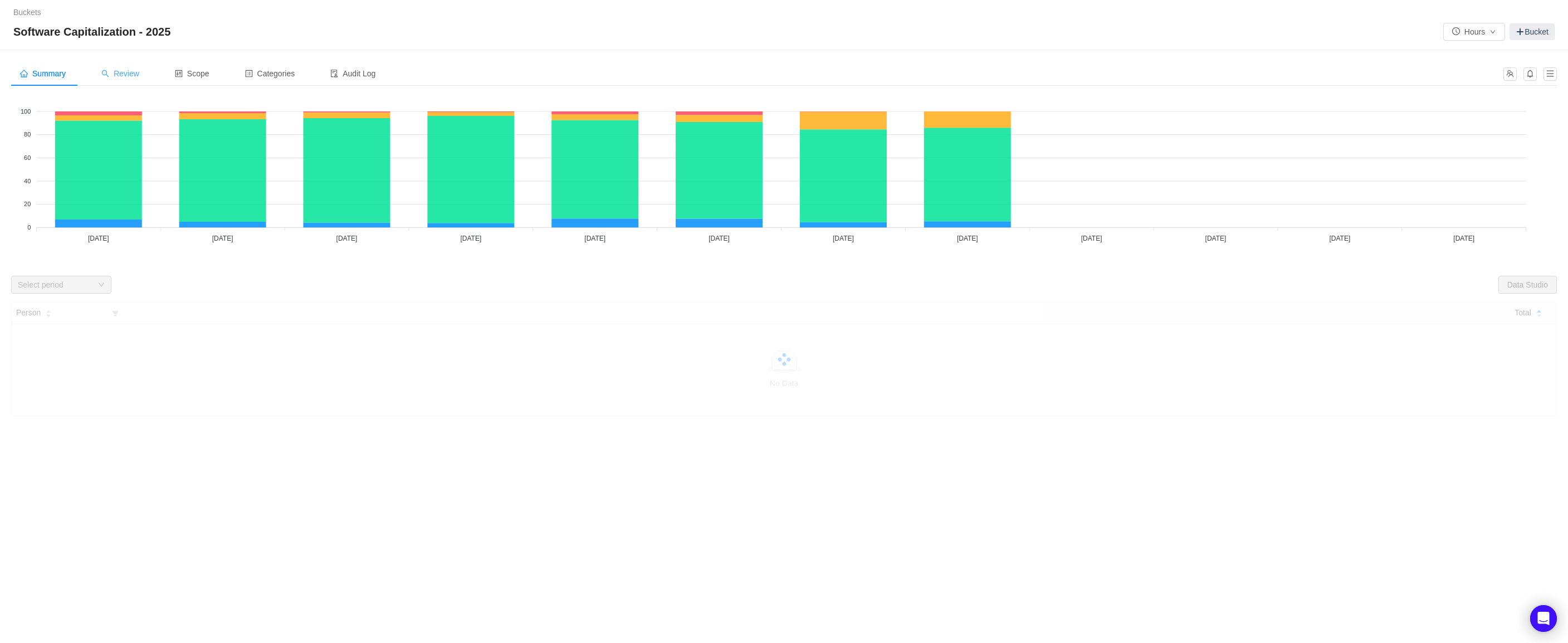
click at [126, 68] on div "Review" at bounding box center [120, 74] width 56 height 25
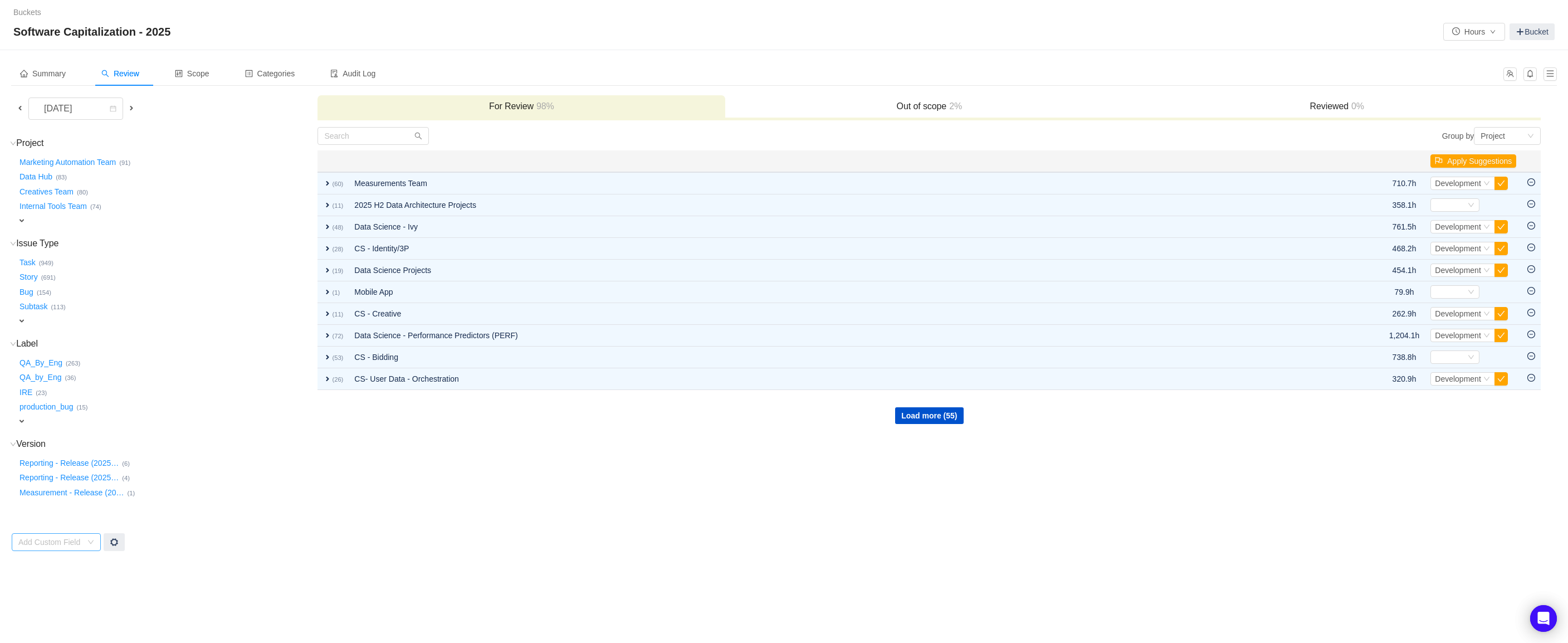
click at [73, 538] on div "Add Custom Field" at bounding box center [50, 542] width 64 height 11
click at [70, 537] on input at bounding box center [52, 542] width 68 height 17
type input "f"
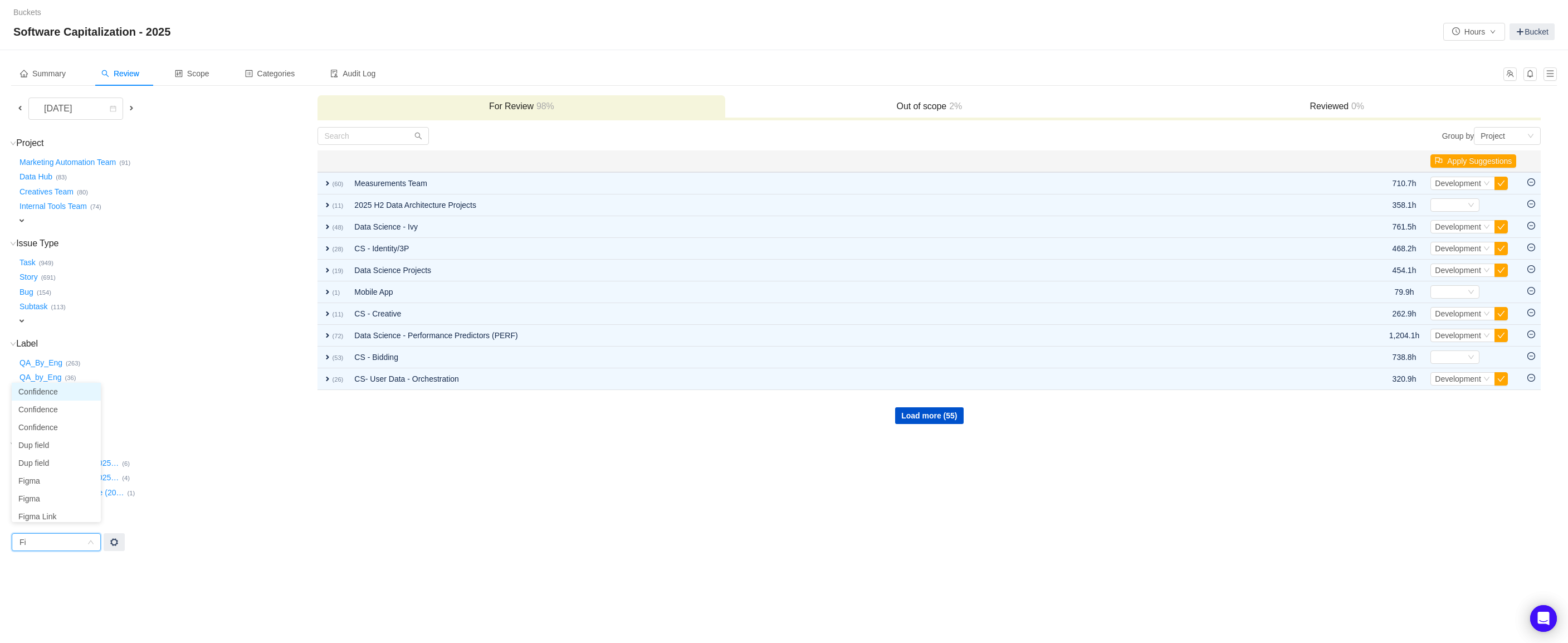
type input "F"
click at [129, 542] on div "Add Custom Field" at bounding box center [164, 542] width 305 height 18
click at [119, 537] on div at bounding box center [114, 542] width 21 height 18
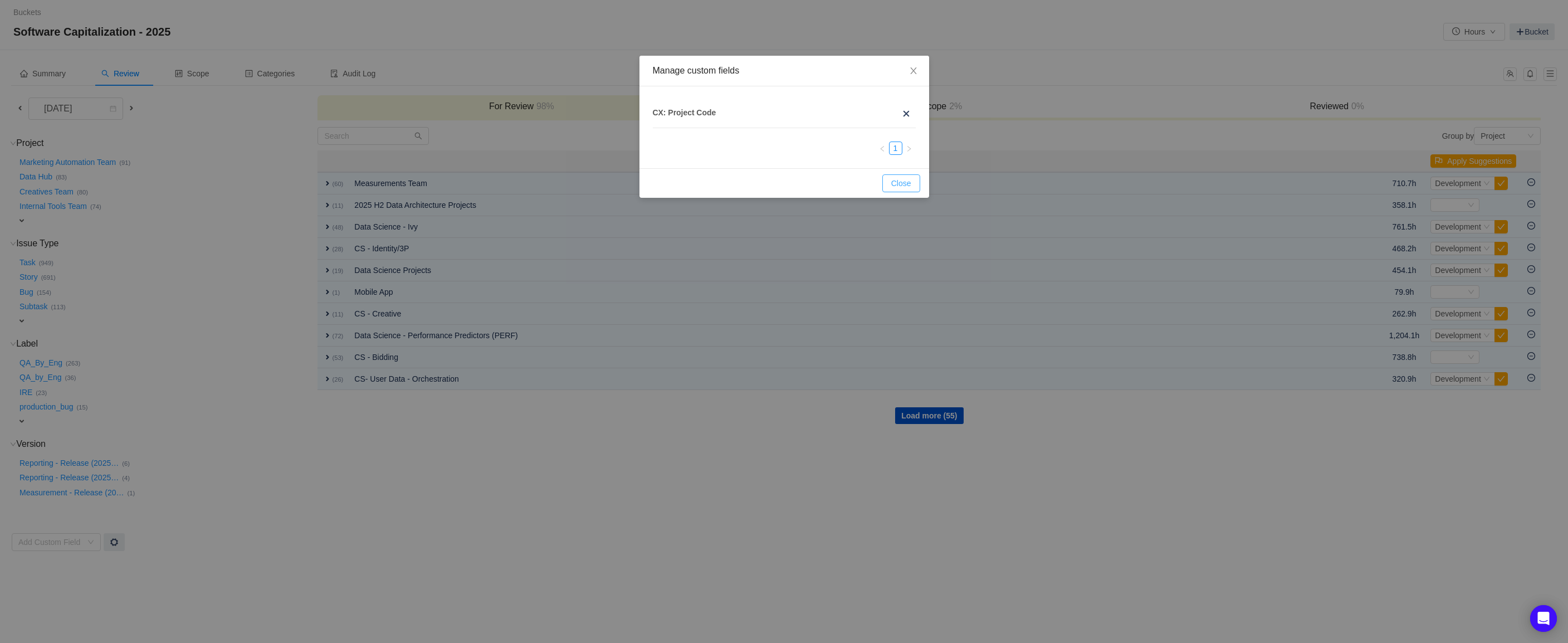
click at [903, 185] on button "Close" at bounding box center [901, 184] width 38 height 18
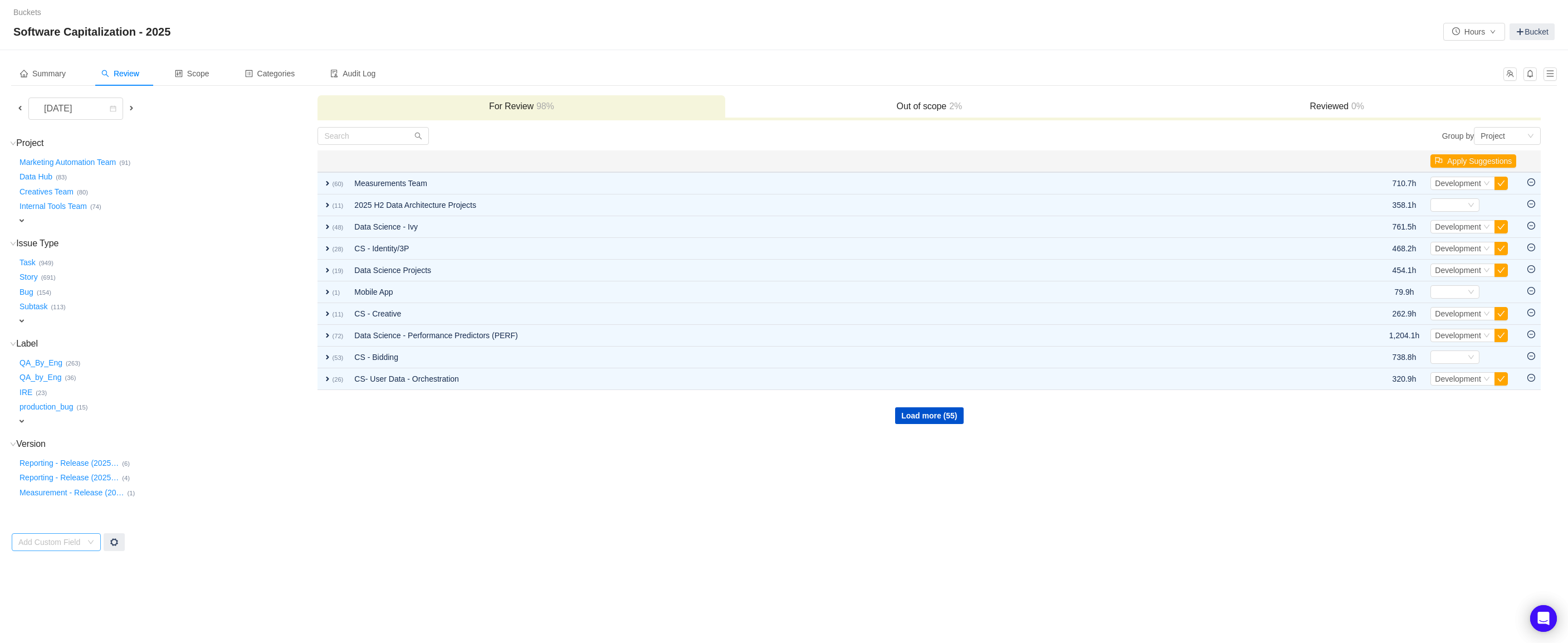
click at [65, 537] on div "Add Custom Field" at bounding box center [50, 542] width 64 height 11
click at [371, 465] on td "Group by Project You will see tickets here after they were marked as out of sco…" at bounding box center [929, 339] width 1224 height 426
click at [57, 537] on div "Add Custom Field" at bounding box center [50, 542] width 64 height 11
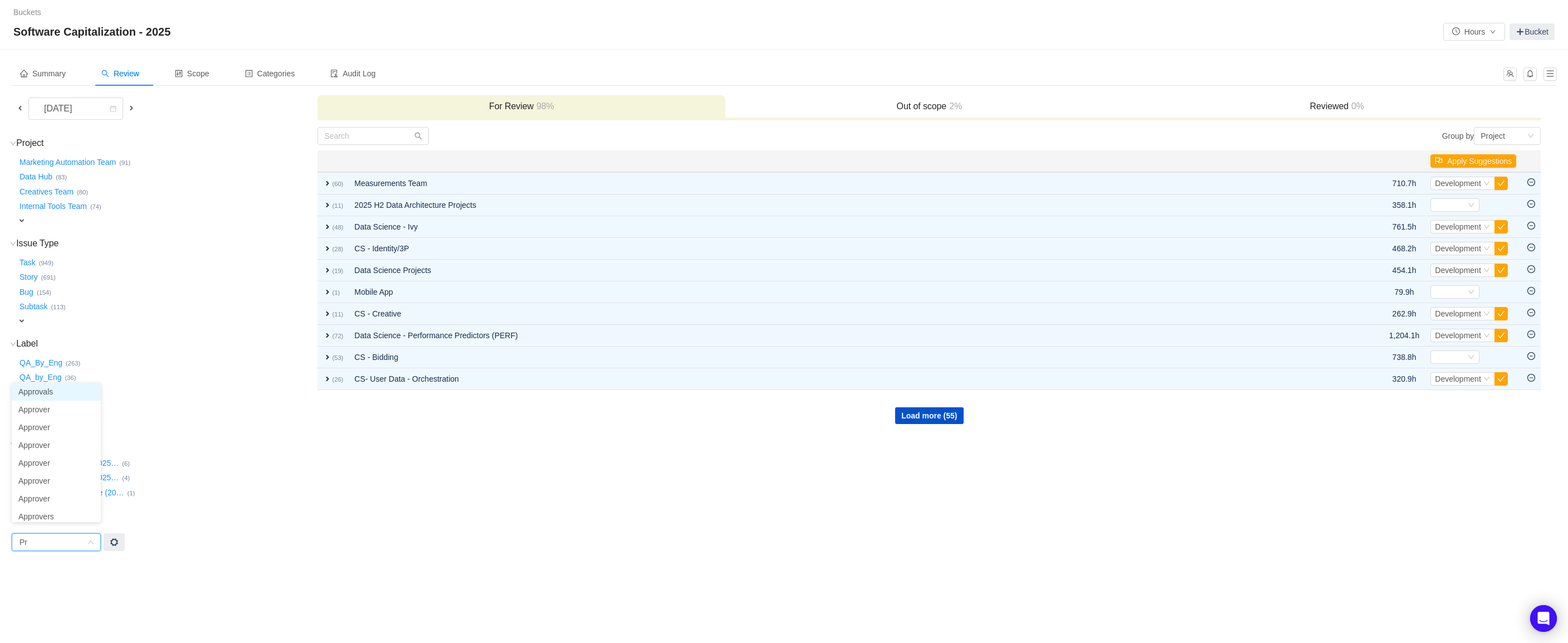
type input "P"
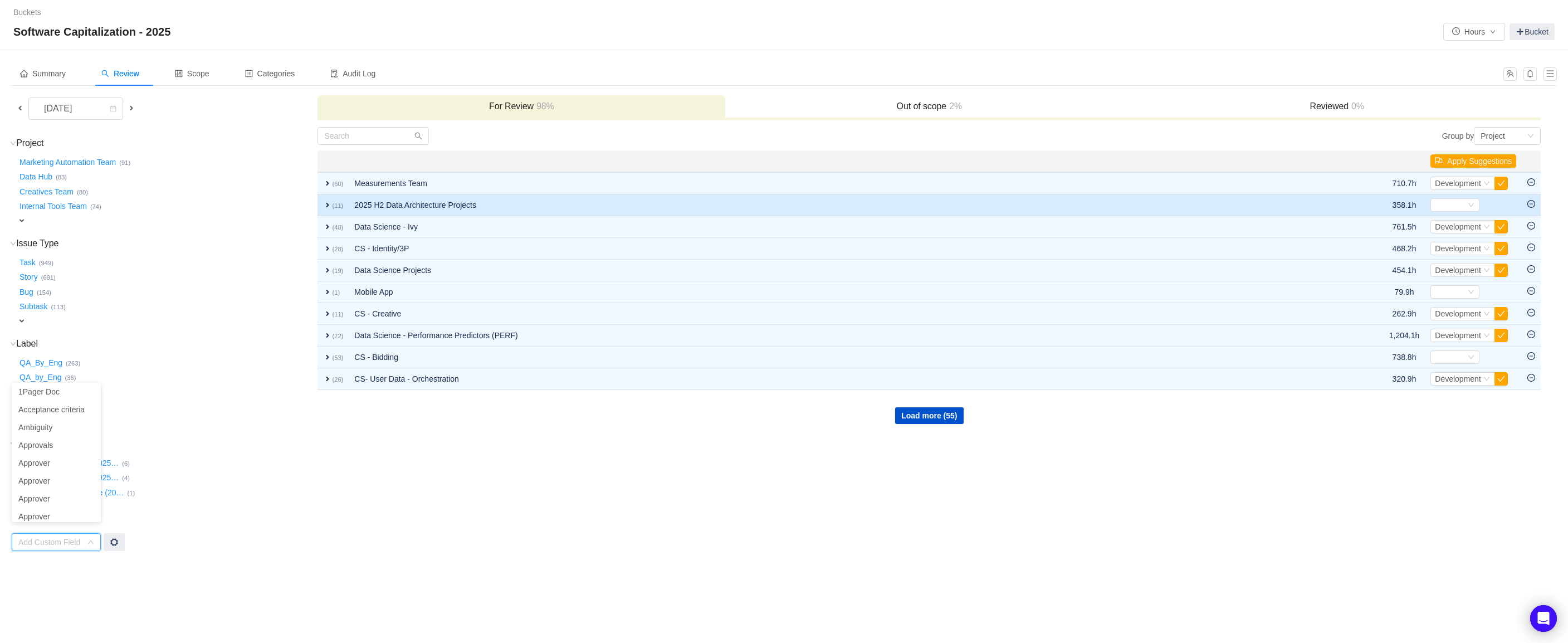
click at [325, 206] on span "expand" at bounding box center [328, 205] width 9 height 9
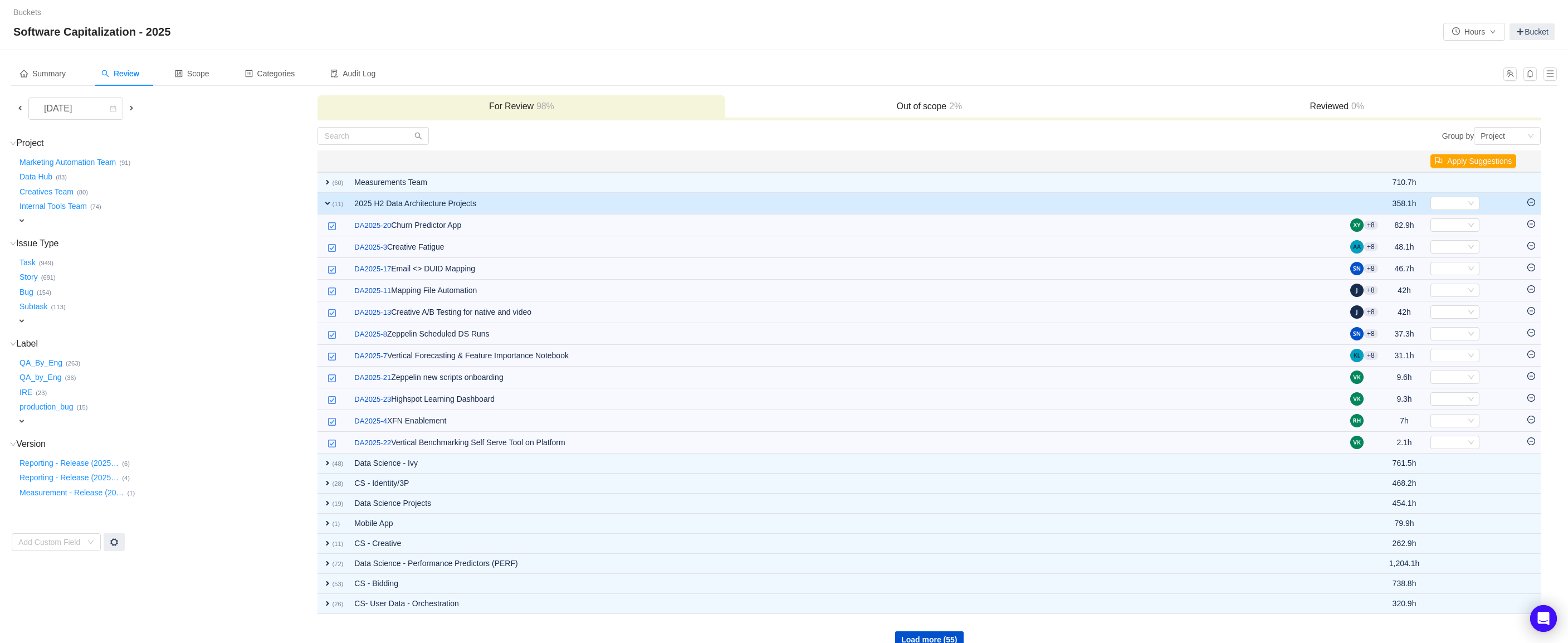
click at [325, 206] on span "expand" at bounding box center [328, 203] width 9 height 9
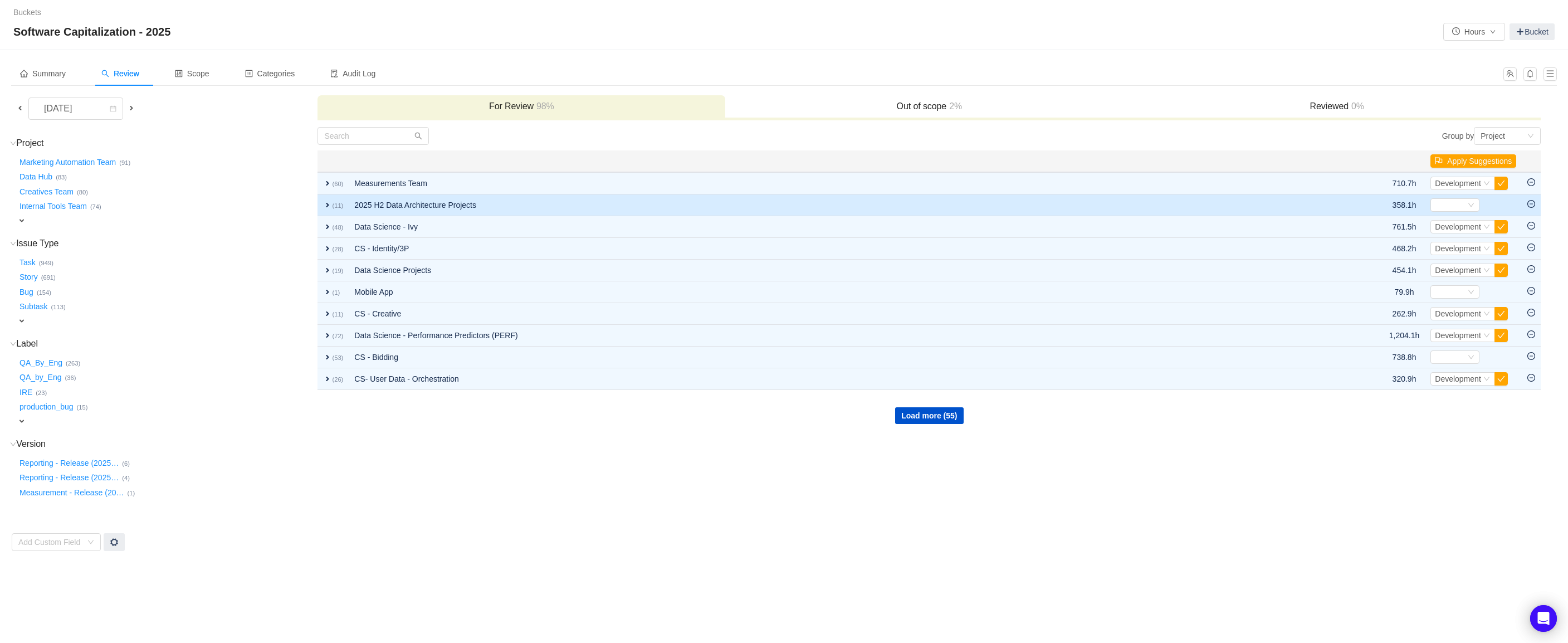
click at [325, 206] on span "expand" at bounding box center [328, 205] width 9 height 9
